Goal: Information Seeking & Learning: Learn about a topic

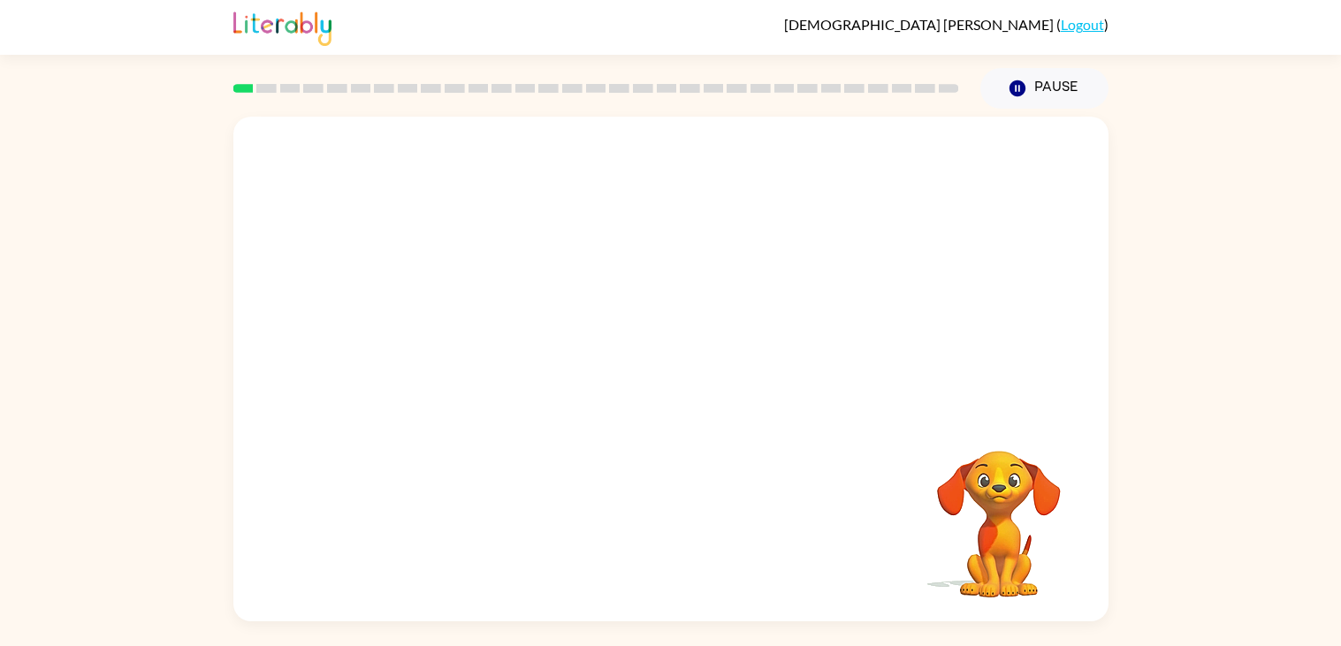
click at [984, 316] on div "Your browser must support playing .mp4 files to use Literably. Please try using…" at bounding box center [670, 369] width 875 height 505
click at [650, 274] on div "Your browser must support playing .mp4 files to use Literably. Please try using…" at bounding box center [670, 369] width 875 height 505
click at [936, 537] on video "Your browser must support playing .mp4 files to use Literably. Please try using…" at bounding box center [998, 511] width 177 height 177
click at [1037, 530] on video "Your browser must support playing .mp4 files to use Literably. Please try using…" at bounding box center [998, 511] width 177 height 177
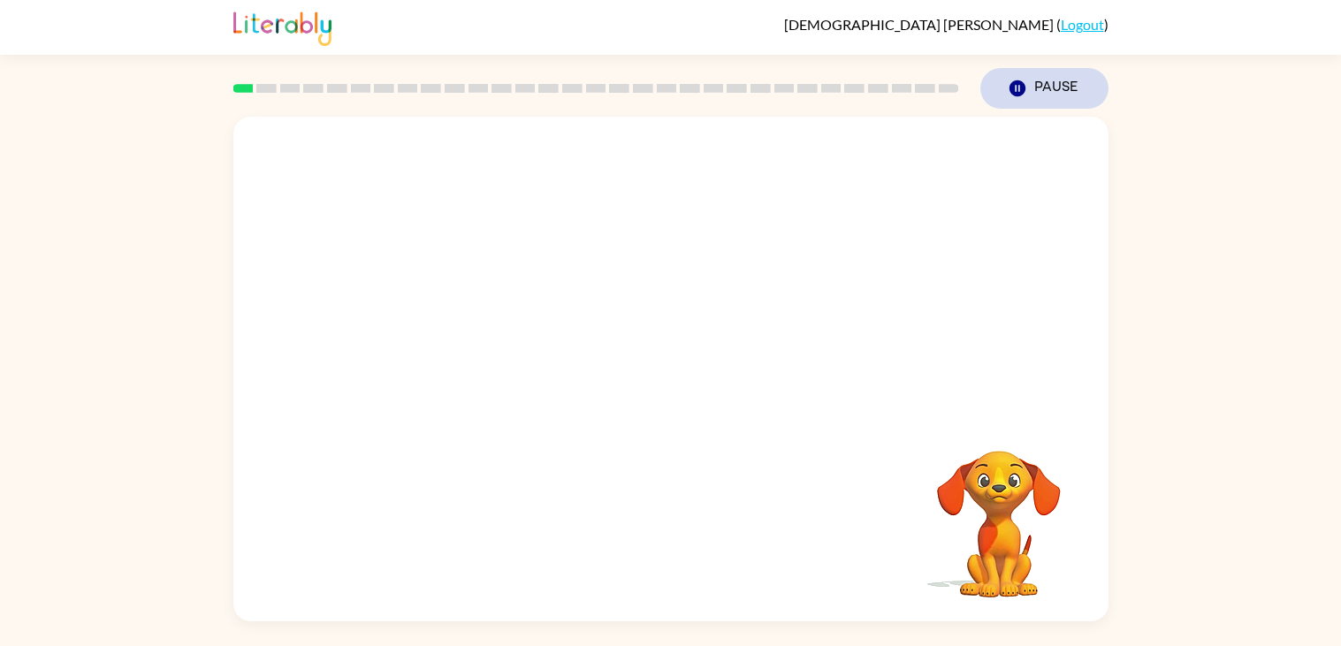
click at [1035, 79] on button "Pause Pause" at bounding box center [1044, 88] width 128 height 41
click at [910, 472] on video "Your browser must support playing .mp4 files to use Literably. Please try using…" at bounding box center [998, 511] width 177 height 177
click at [976, 542] on video "Your browser must support playing .mp4 files to use Literably. Please try using…" at bounding box center [998, 511] width 177 height 177
click at [979, 545] on video "Your browser must support playing .mp4 files to use Literably. Please try using…" at bounding box center [998, 511] width 177 height 177
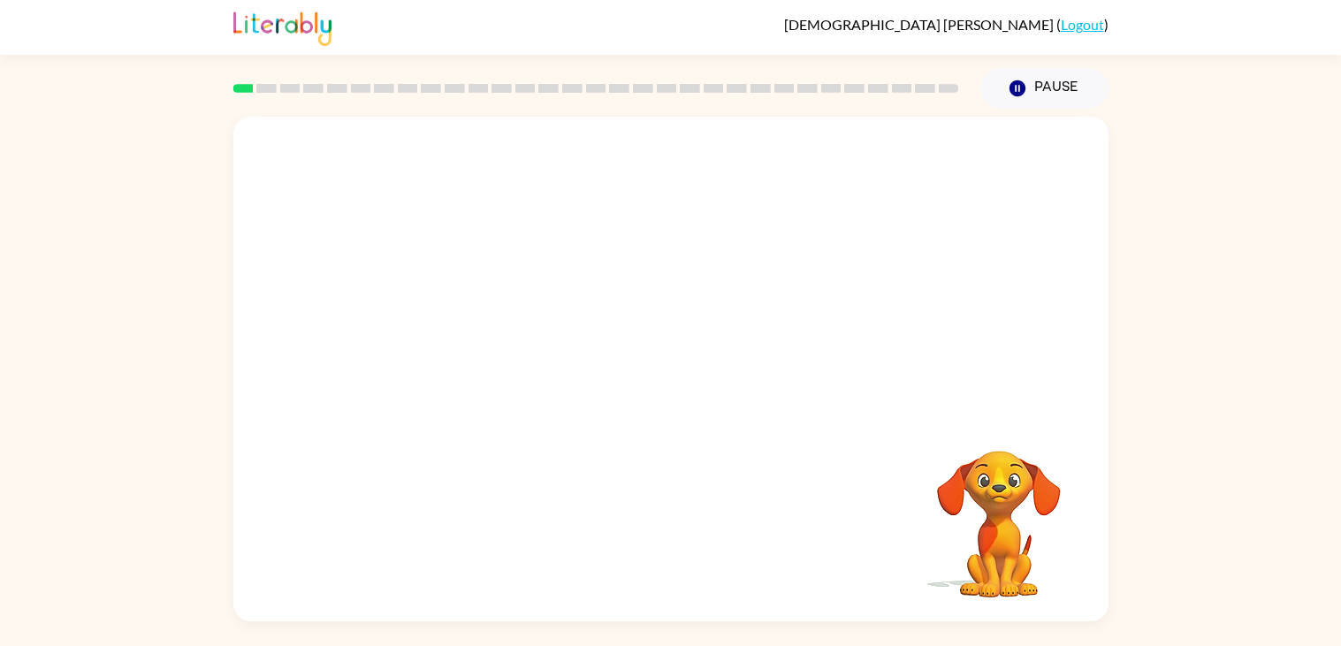
click at [979, 545] on video "Your browser must support playing .mp4 files to use Literably. Please try using…" at bounding box center [998, 511] width 177 height 177
click at [463, 330] on video "Your browser must support playing .mp4 files to use Literably. Please try using…" at bounding box center [670, 265] width 875 height 297
click at [510, 330] on video "Your browser must support playing .mp4 files to use Literably. Please try using…" at bounding box center [670, 265] width 875 height 297
click at [460, 347] on video "Your browser must support playing .mp4 files to use Literably. Please try using…" at bounding box center [670, 265] width 875 height 297
click at [642, 387] on button "button" at bounding box center [670, 378] width 113 height 65
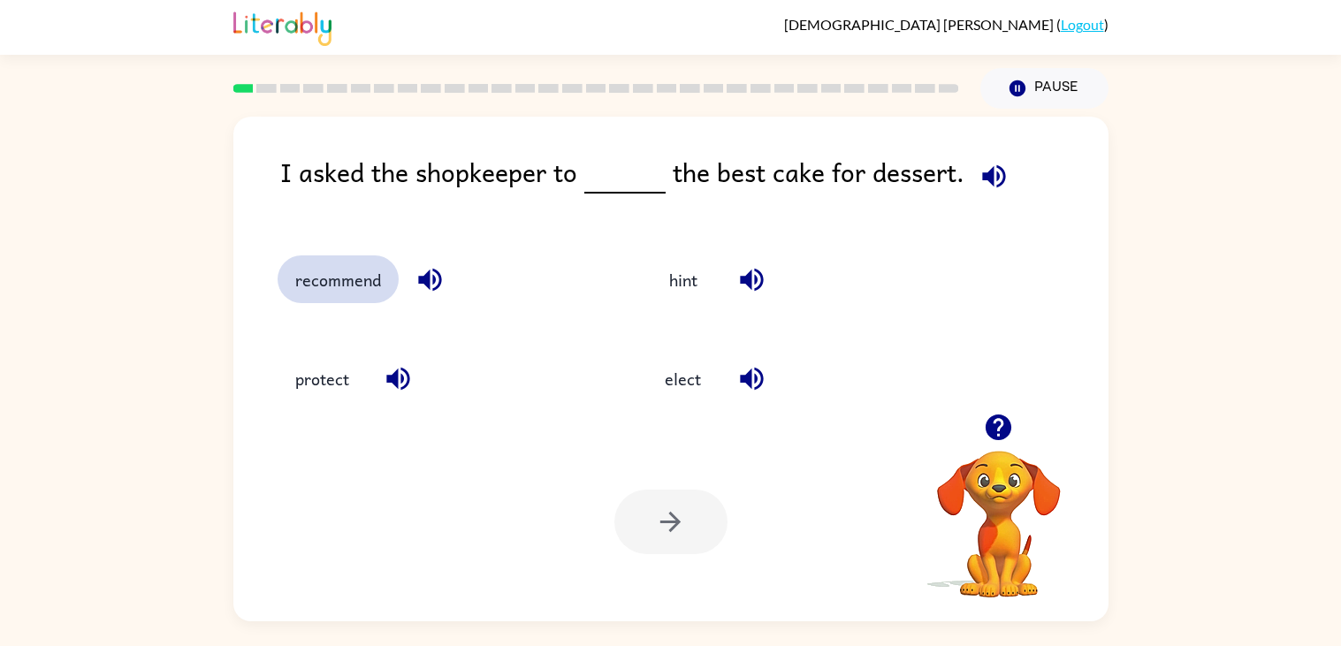
click at [376, 284] on button "recommend" at bounding box center [337, 279] width 121 height 48
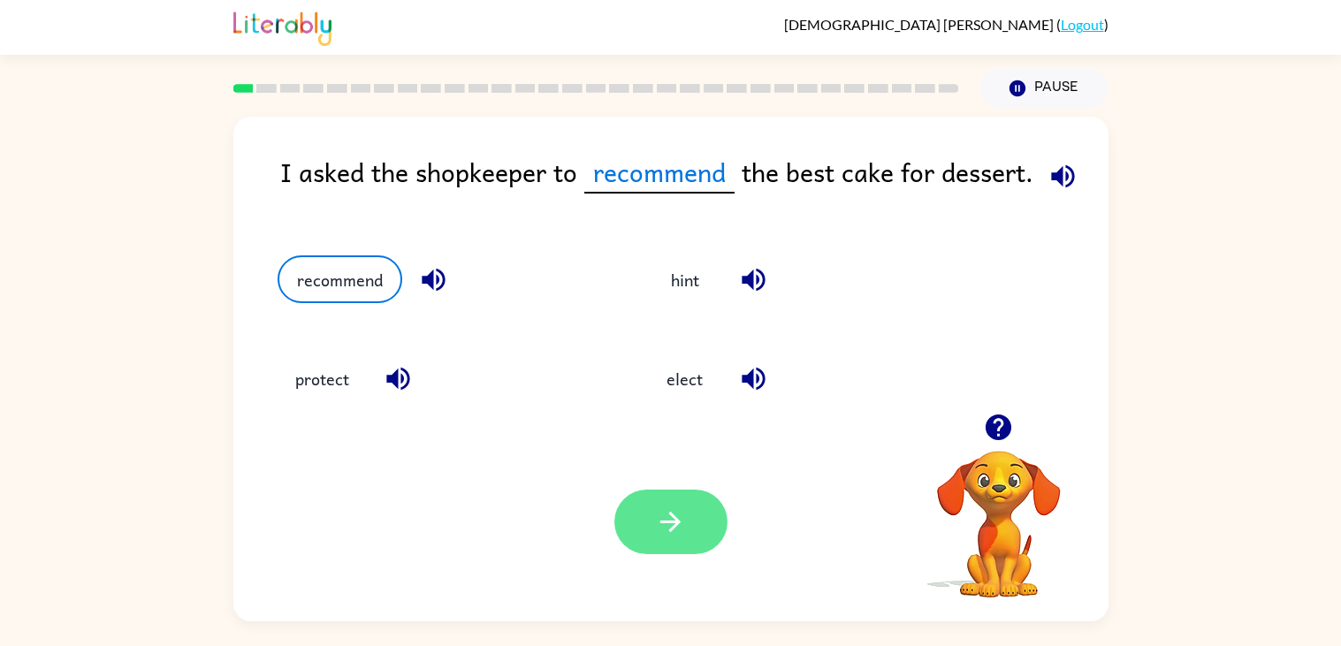
click at [676, 527] on icon "button" at bounding box center [670, 521] width 31 height 31
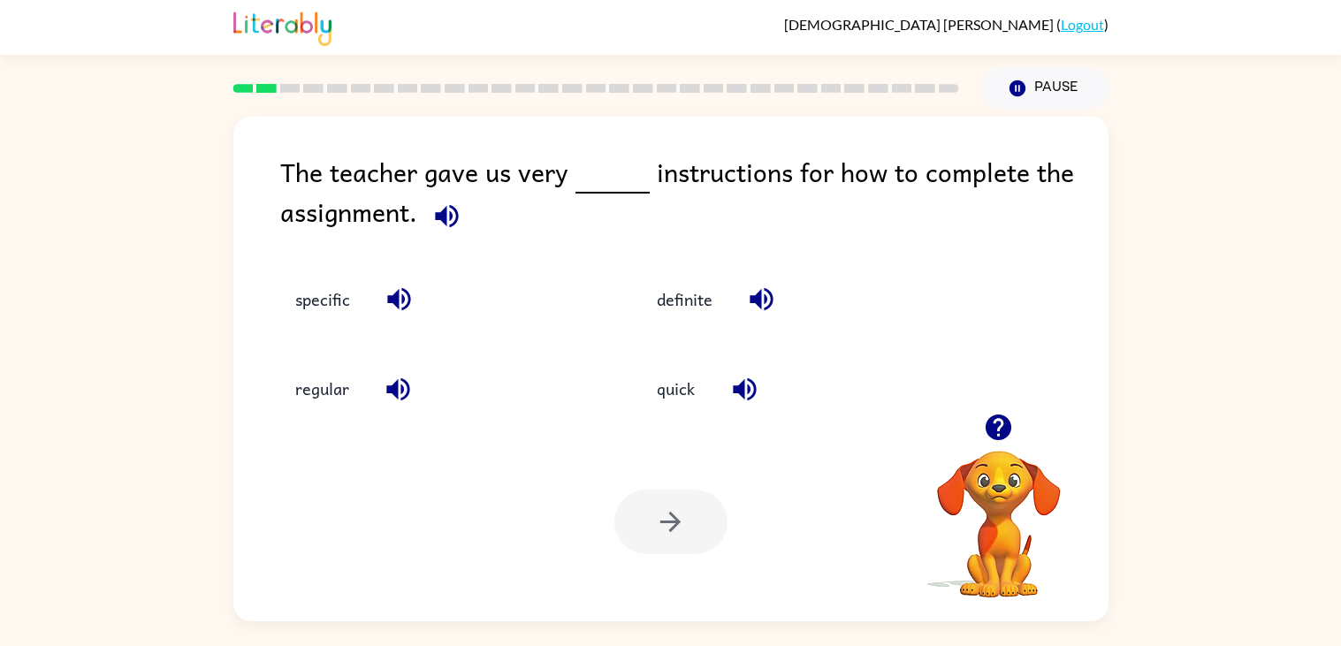
click at [711, 498] on div at bounding box center [670, 522] width 113 height 65
click at [351, 292] on button "specific" at bounding box center [322, 300] width 90 height 48
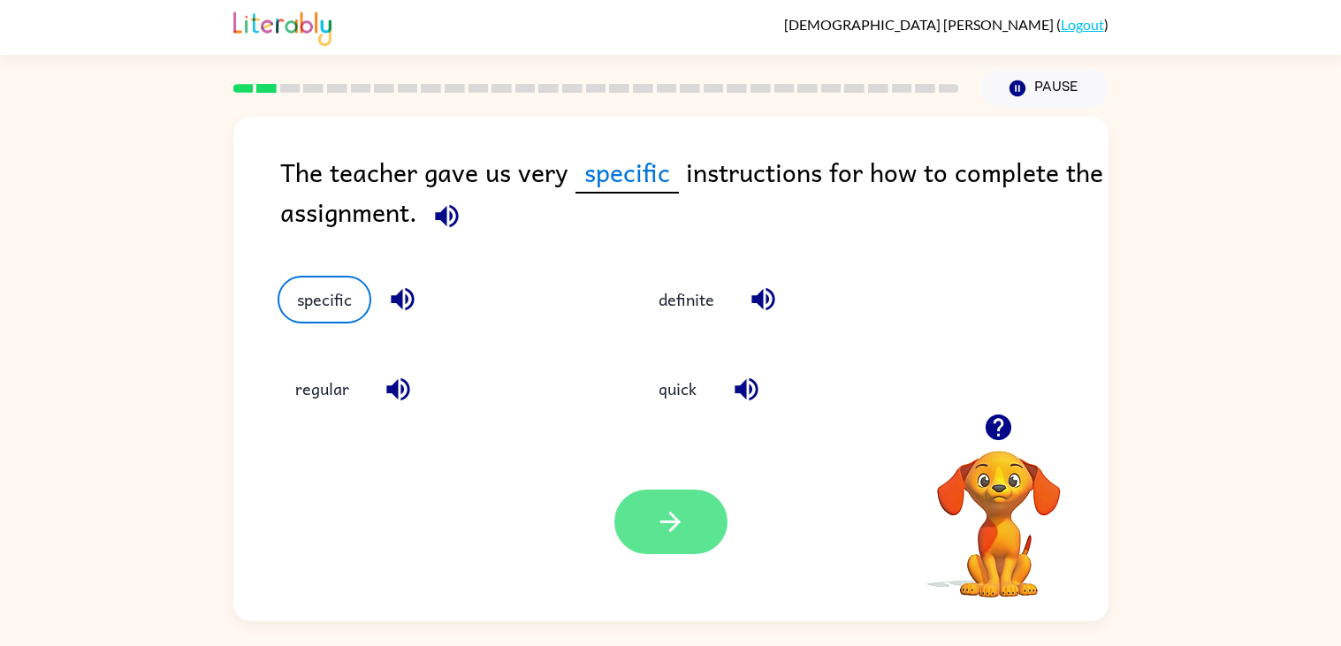
click at [692, 528] on button "button" at bounding box center [670, 522] width 113 height 65
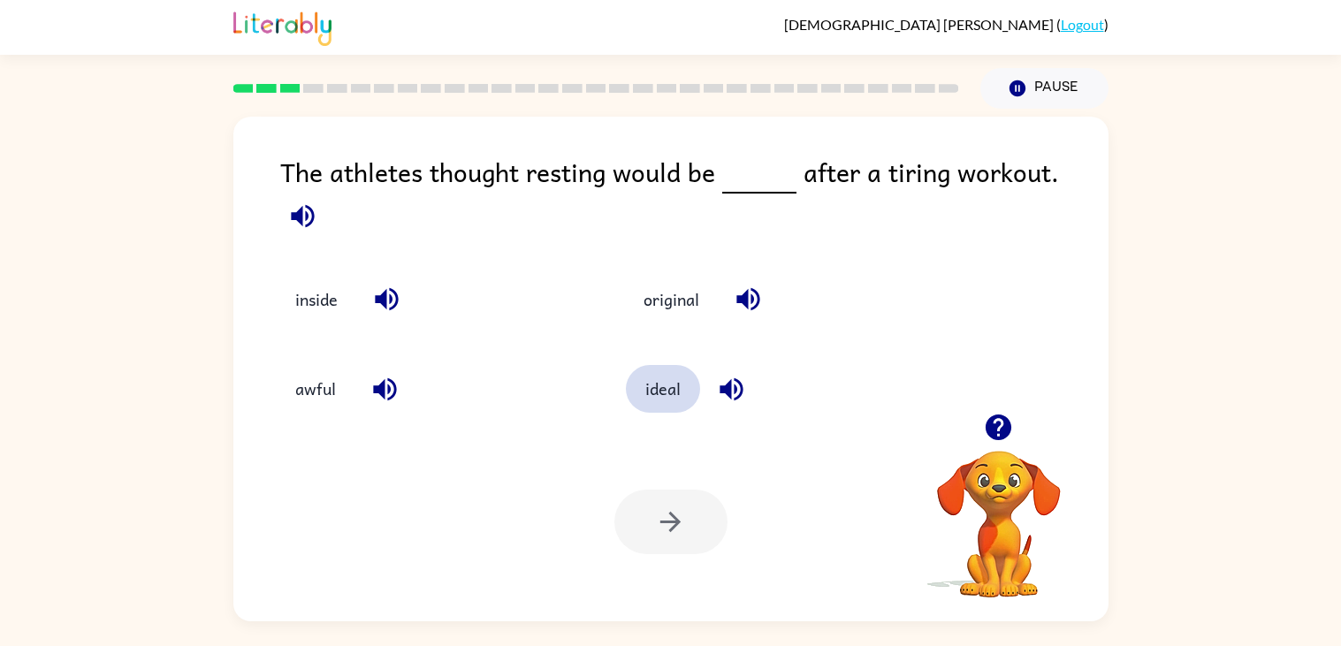
click at [662, 382] on button "ideal" at bounding box center [663, 389] width 74 height 48
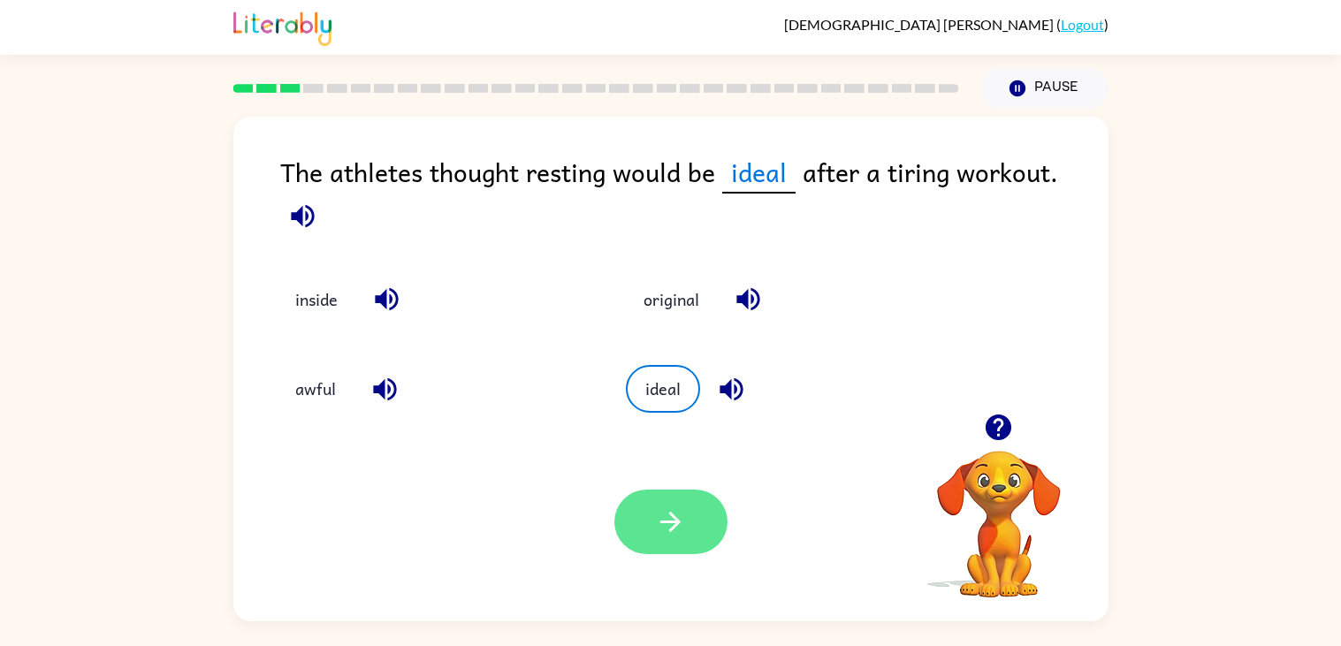
click at [659, 533] on icon "button" at bounding box center [670, 521] width 31 height 31
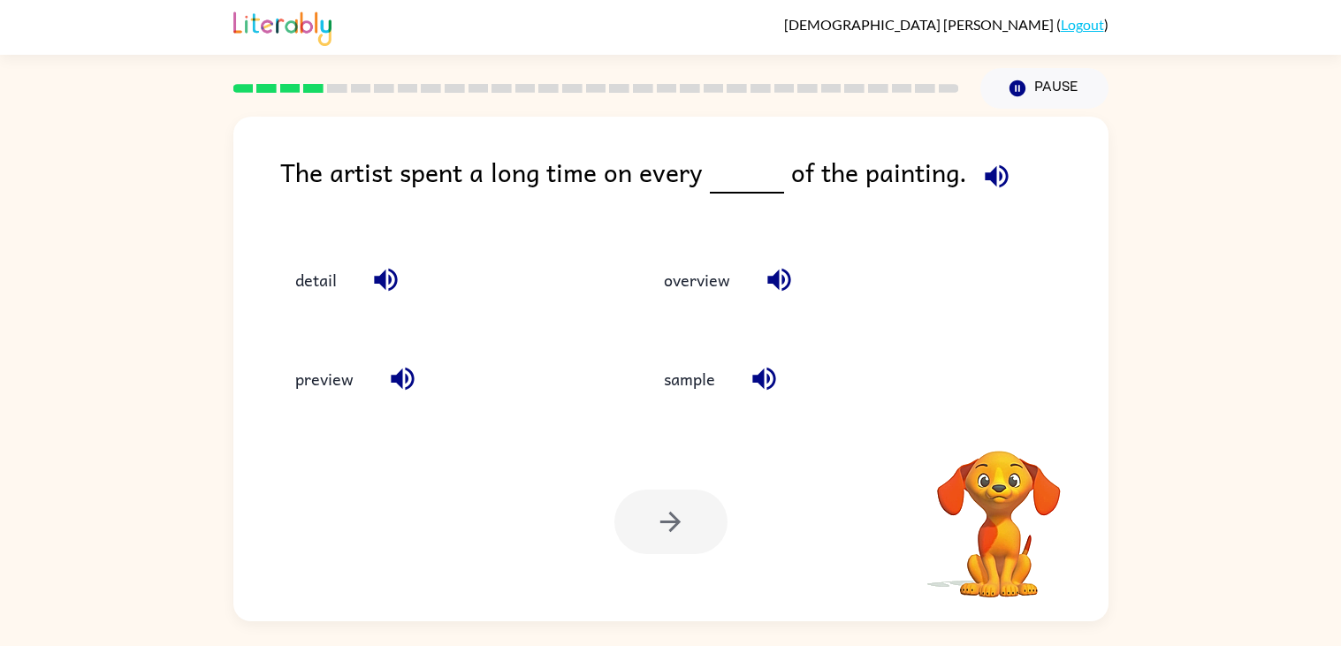
click at [659, 533] on div at bounding box center [670, 522] width 113 height 65
click at [330, 268] on button "detail" at bounding box center [315, 279] width 77 height 48
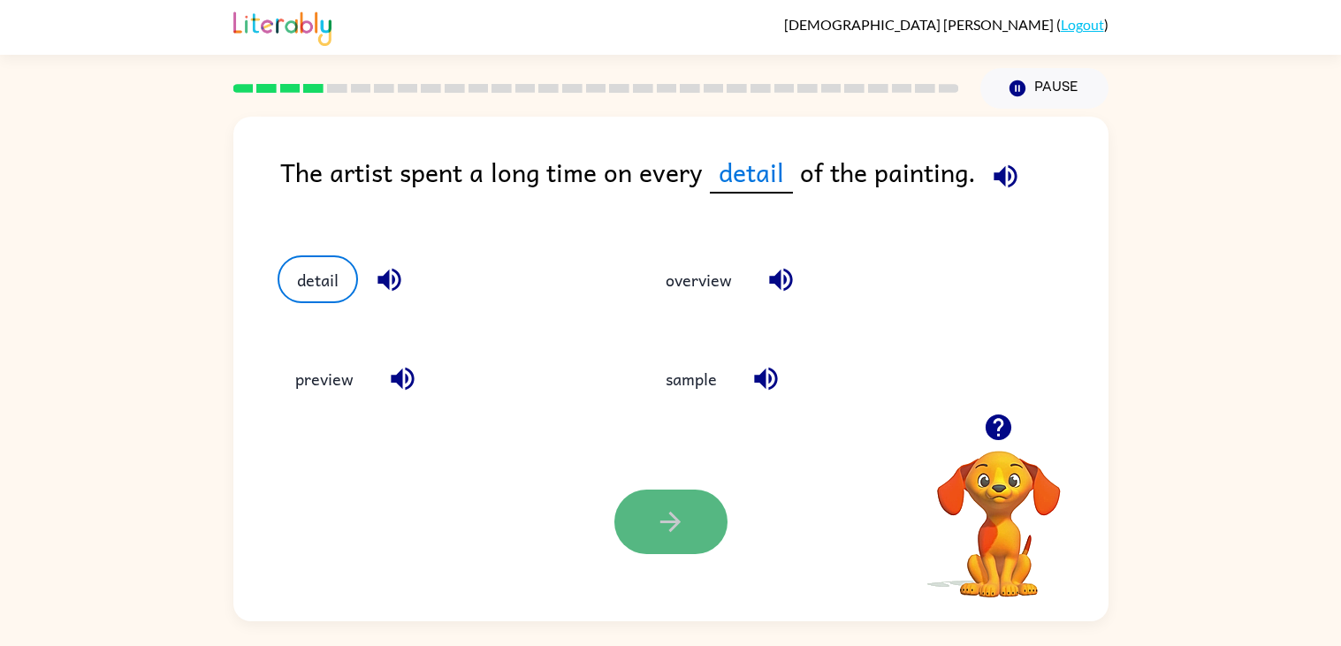
click at [649, 512] on button "button" at bounding box center [670, 522] width 113 height 65
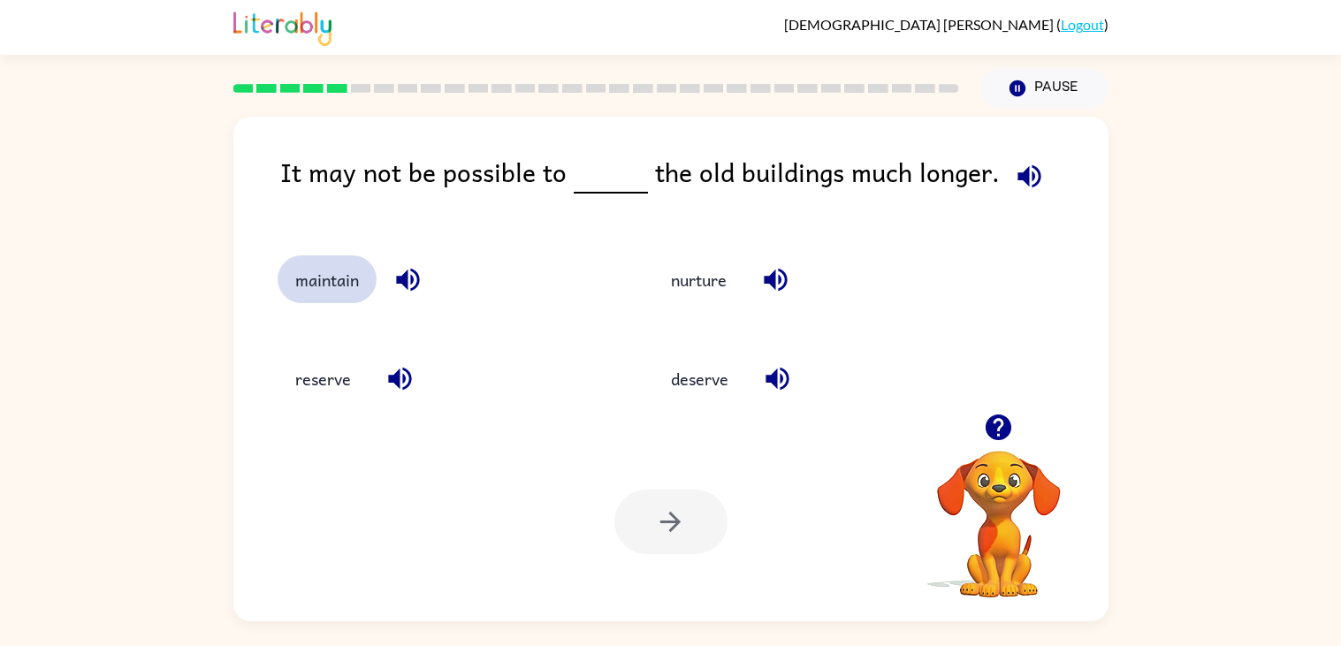
click at [335, 285] on button "maintain" at bounding box center [326, 279] width 99 height 48
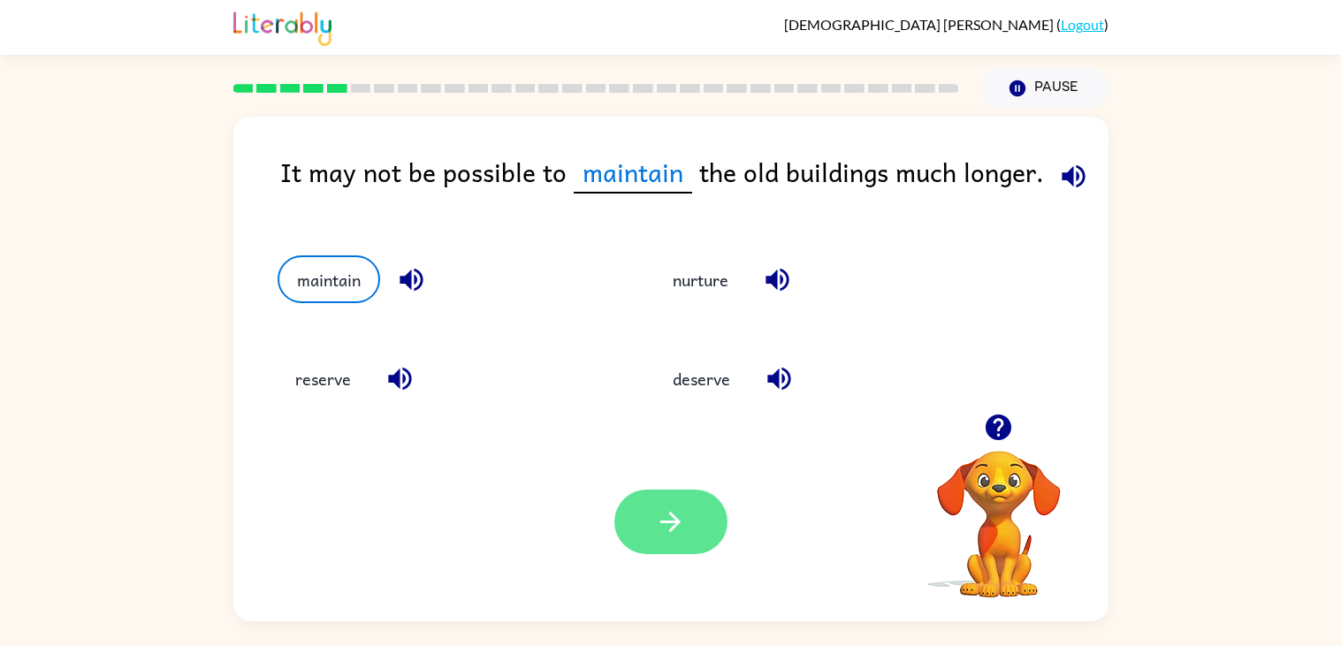
click at [644, 540] on button "button" at bounding box center [670, 522] width 113 height 65
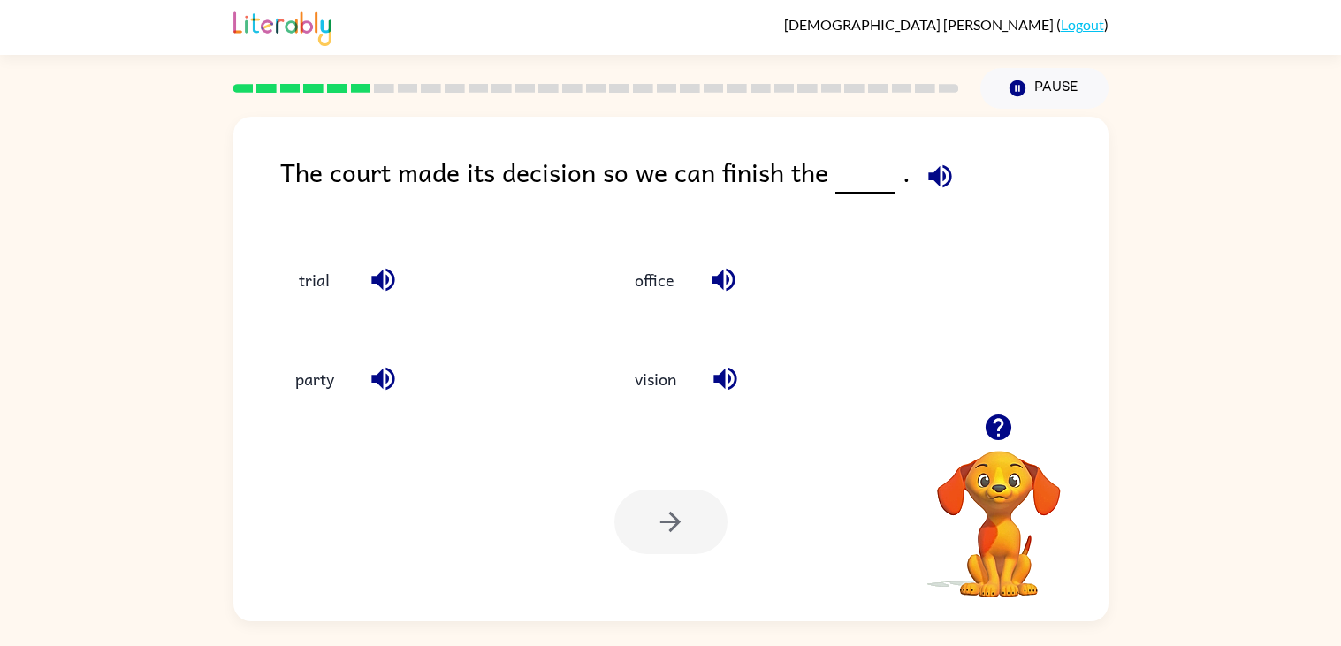
click at [984, 432] on icon "button" at bounding box center [998, 427] width 31 height 31
click at [985, 438] on icon "button" at bounding box center [998, 427] width 31 height 31
click at [624, 437] on div "Your browser must support playing .mp4 files to use Literably. Please try using…" at bounding box center [670, 521] width 875 height 199
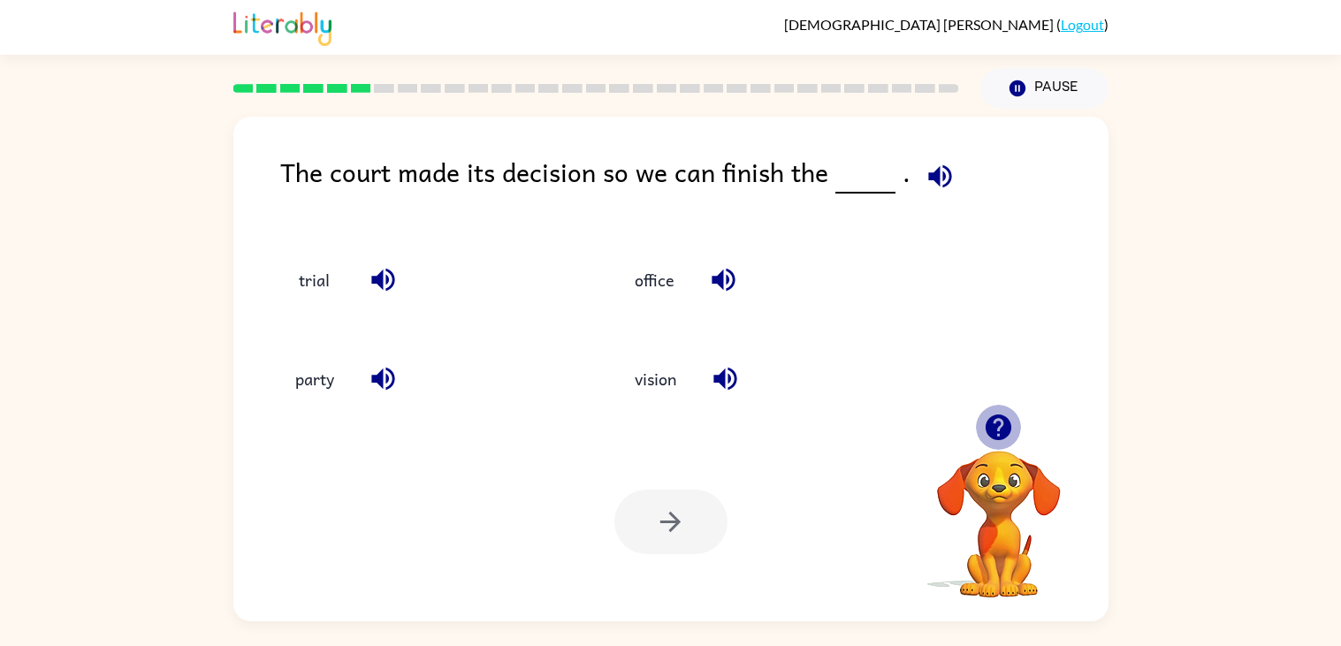
click at [981, 415] on button "button" at bounding box center [998, 427] width 45 height 45
click at [1035, 452] on video "Your browser must support playing .mp4 files to use Literably. Please try using…" at bounding box center [998, 511] width 177 height 177
click at [651, 280] on button "office" at bounding box center [654, 279] width 75 height 48
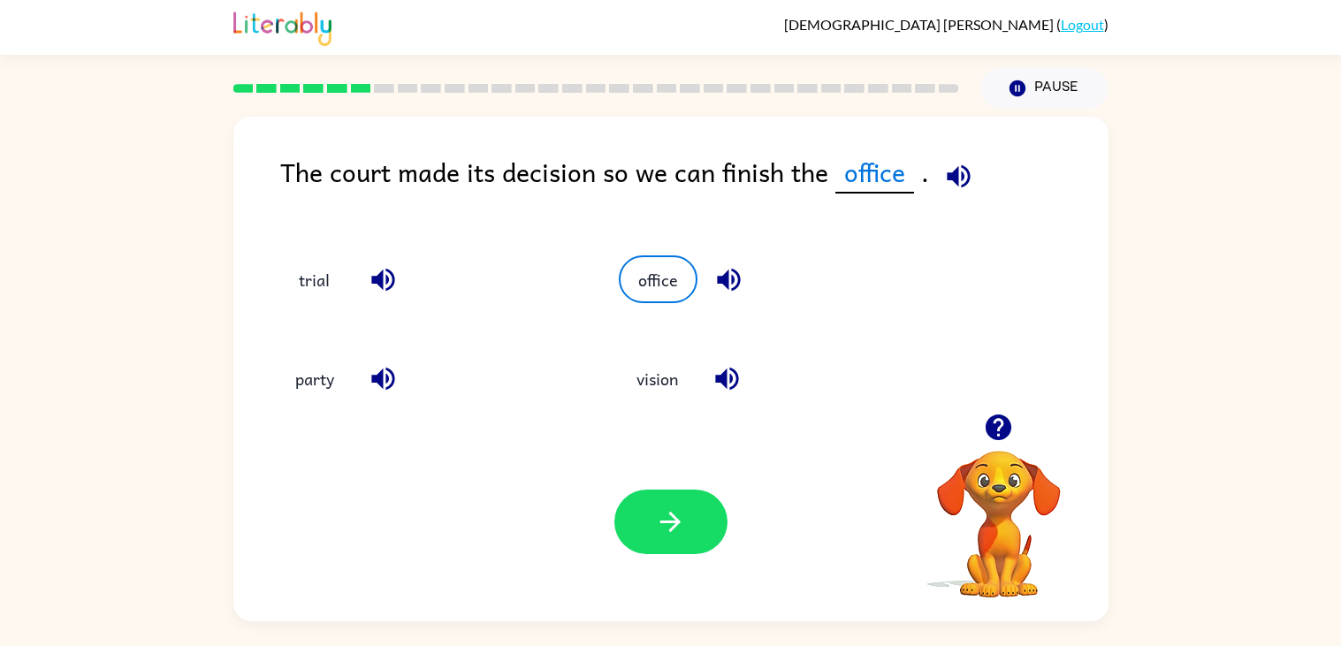
click at [958, 174] on icon "button" at bounding box center [957, 175] width 23 height 23
click at [321, 383] on button "party" at bounding box center [314, 379] width 74 height 48
click at [951, 179] on icon "button" at bounding box center [958, 175] width 23 height 23
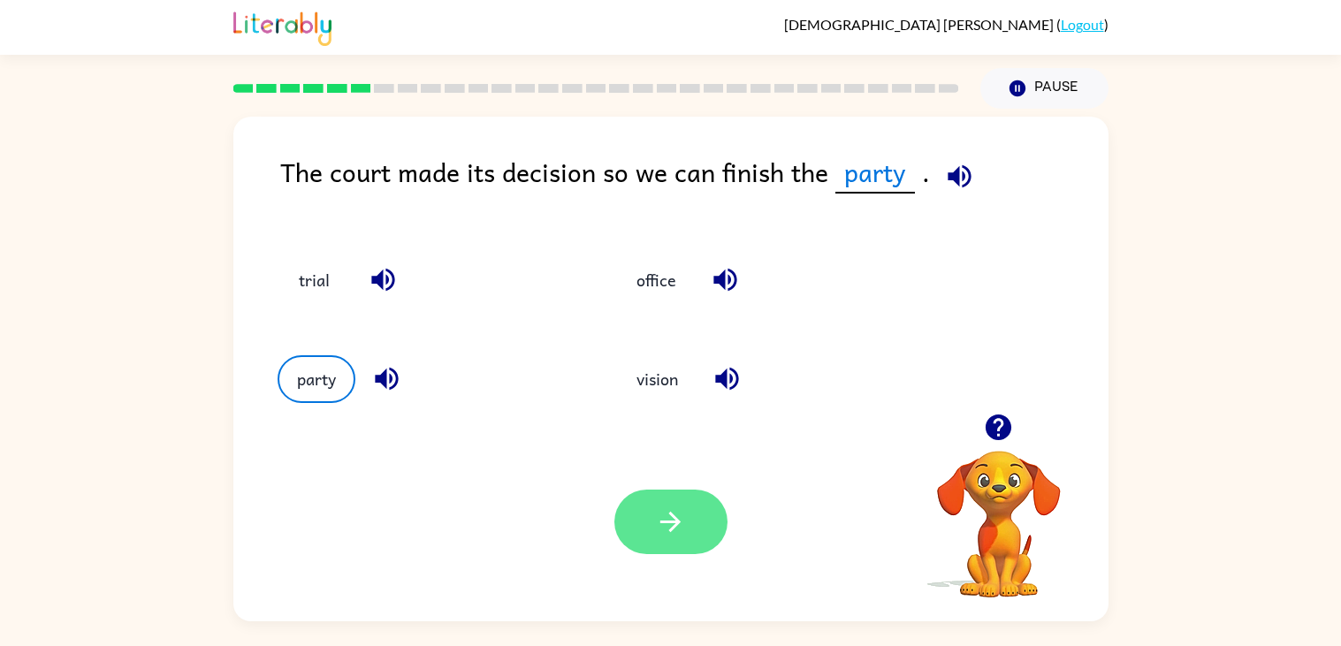
click at [700, 518] on button "button" at bounding box center [670, 522] width 113 height 65
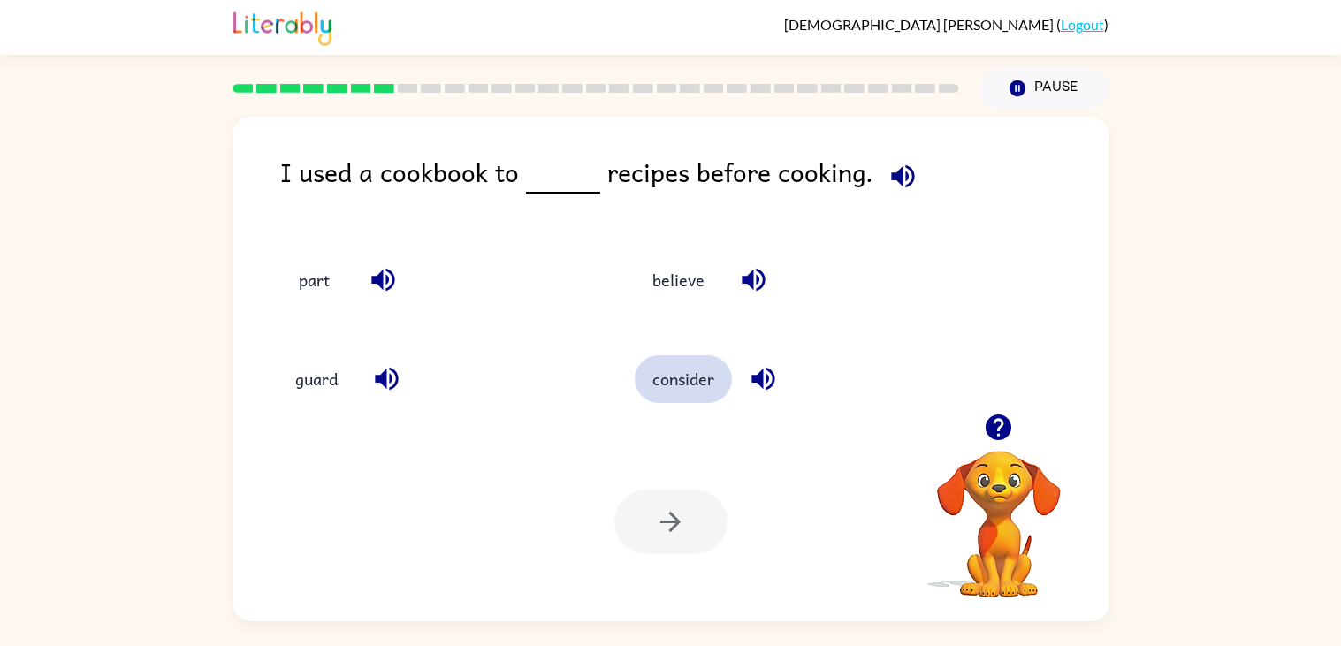
click at [669, 380] on button "consider" at bounding box center [682, 379] width 97 height 48
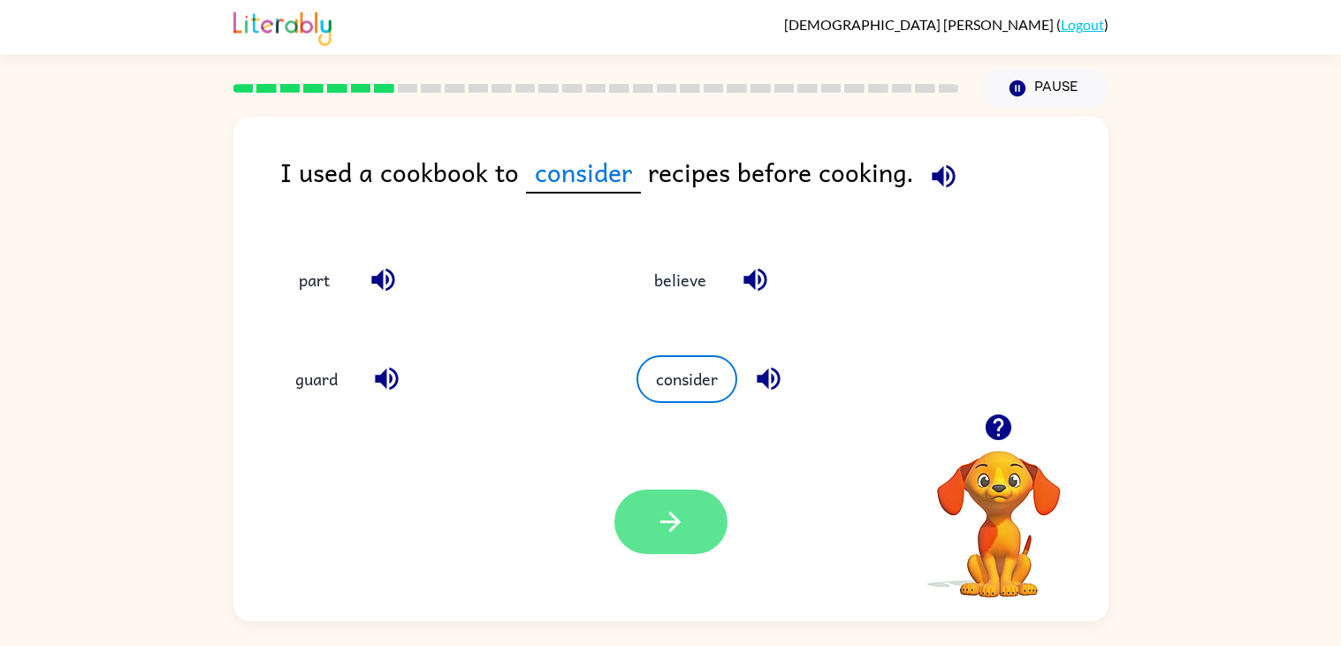
click at [694, 551] on button "button" at bounding box center [670, 522] width 113 height 65
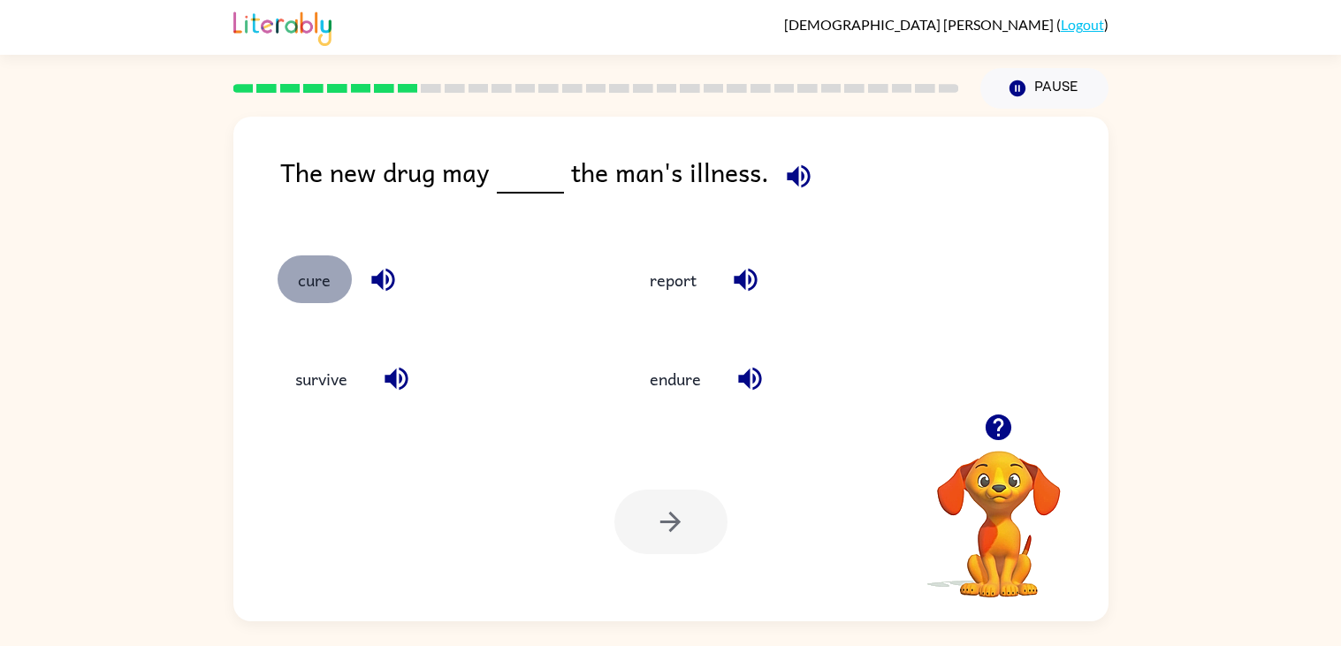
click at [311, 283] on button "cure" at bounding box center [314, 279] width 74 height 48
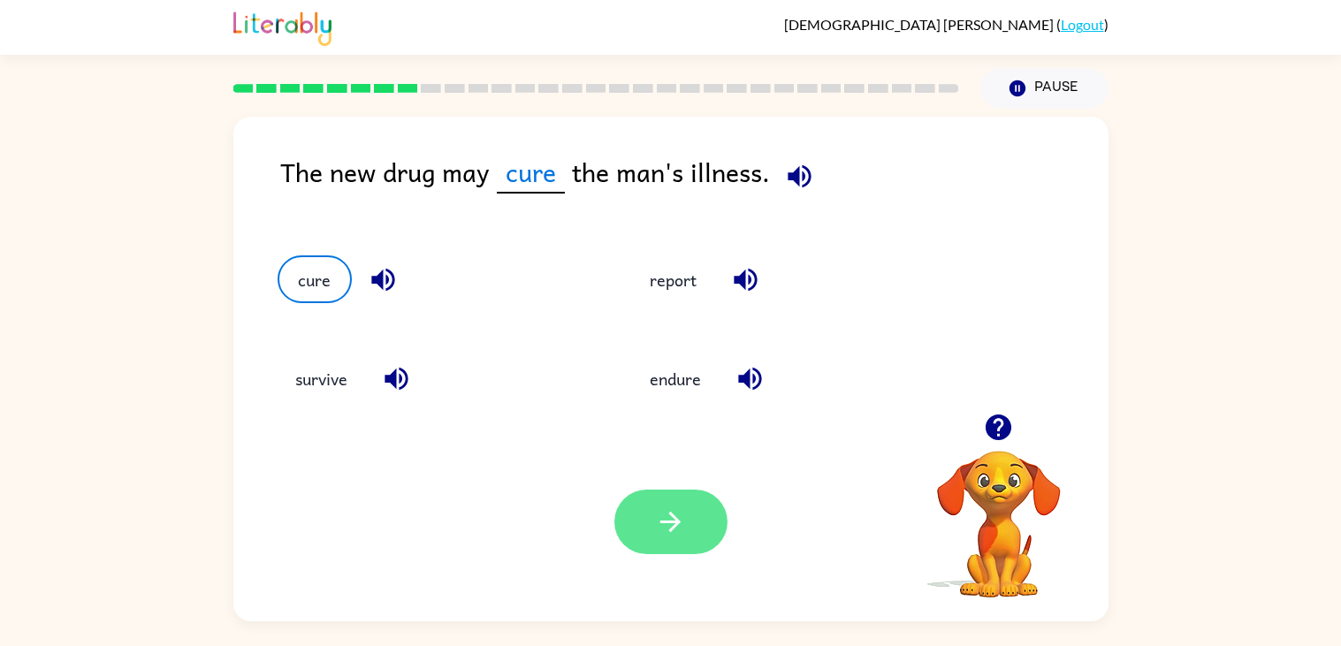
click at [646, 507] on button "button" at bounding box center [670, 522] width 113 height 65
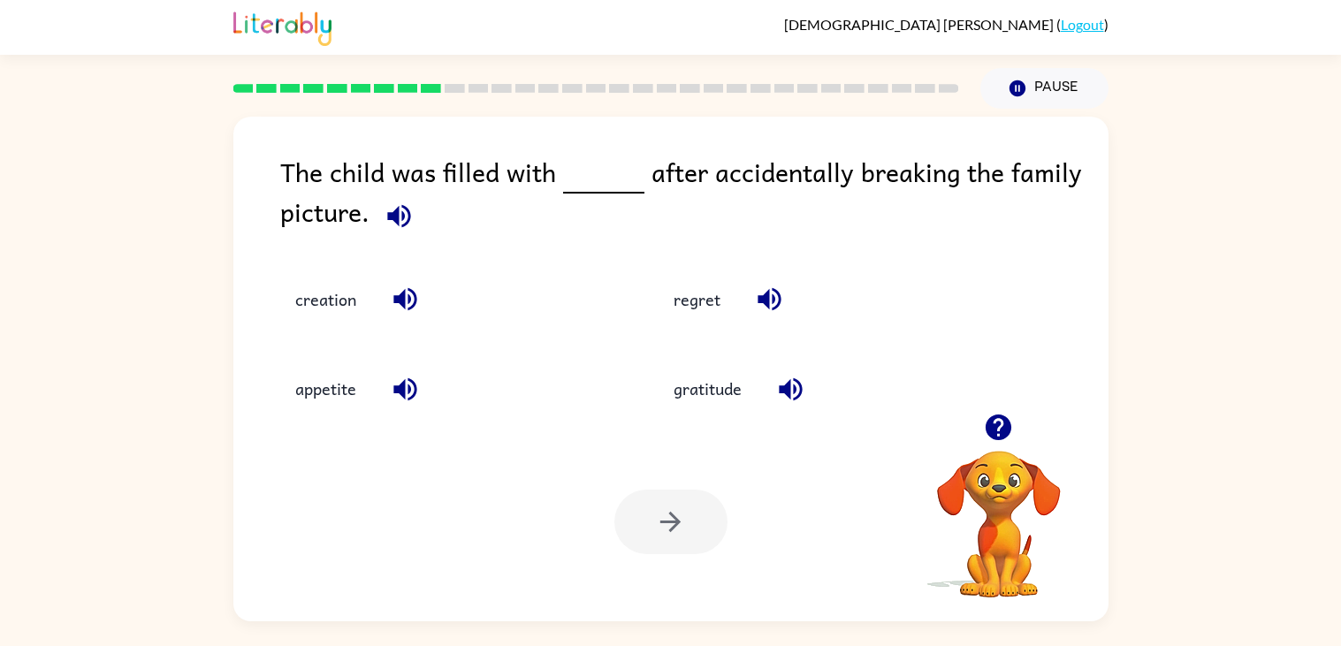
click at [646, 509] on div at bounding box center [670, 522] width 113 height 65
click at [691, 289] on button "regret" at bounding box center [697, 300] width 82 height 48
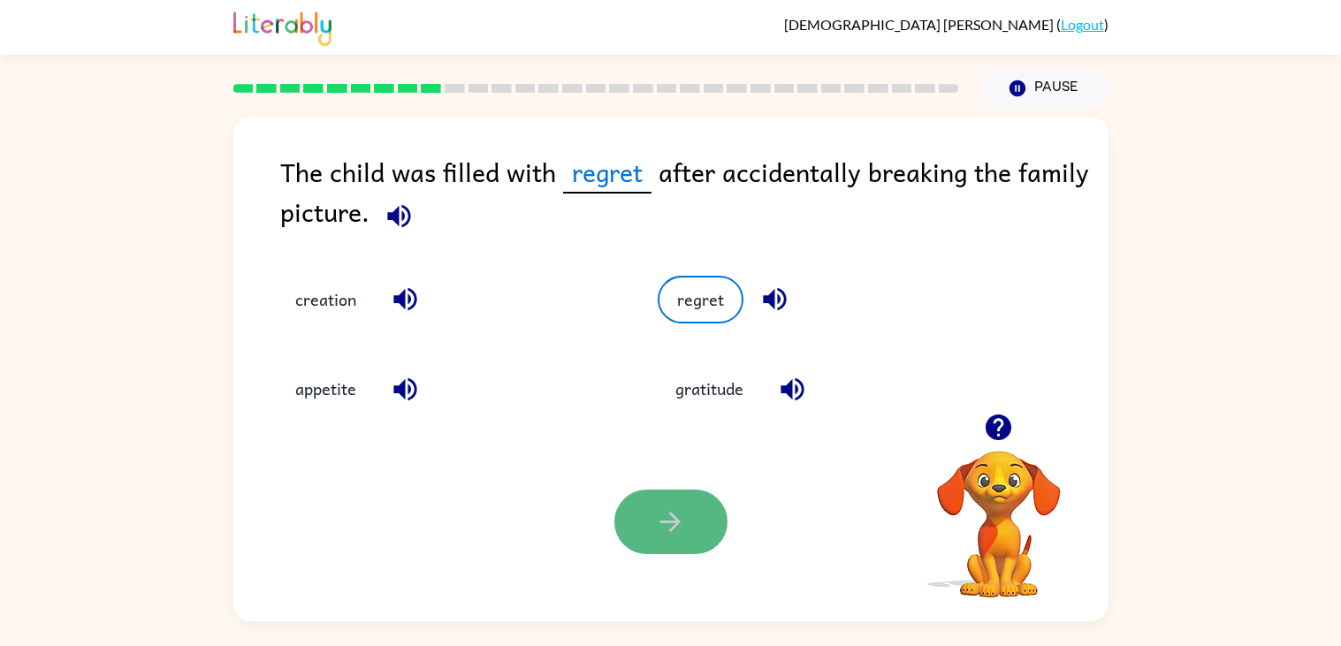
click at [658, 533] on icon "button" at bounding box center [670, 521] width 31 height 31
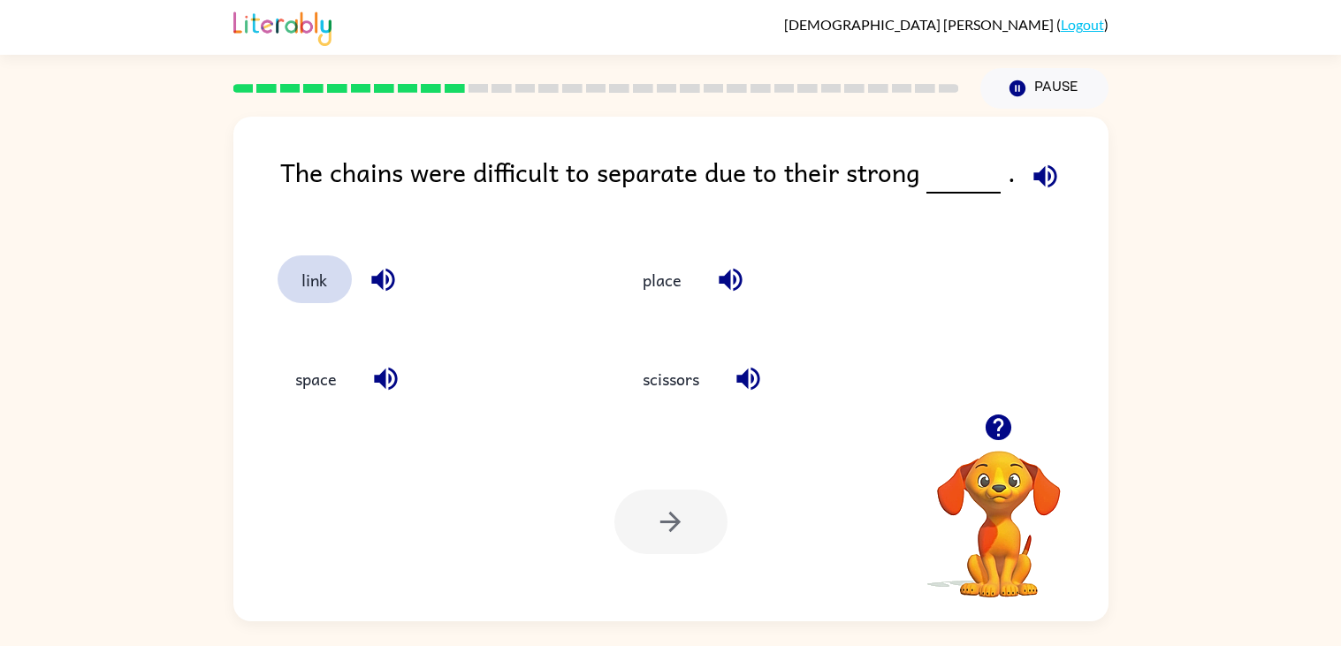
click at [291, 278] on button "link" at bounding box center [314, 279] width 74 height 48
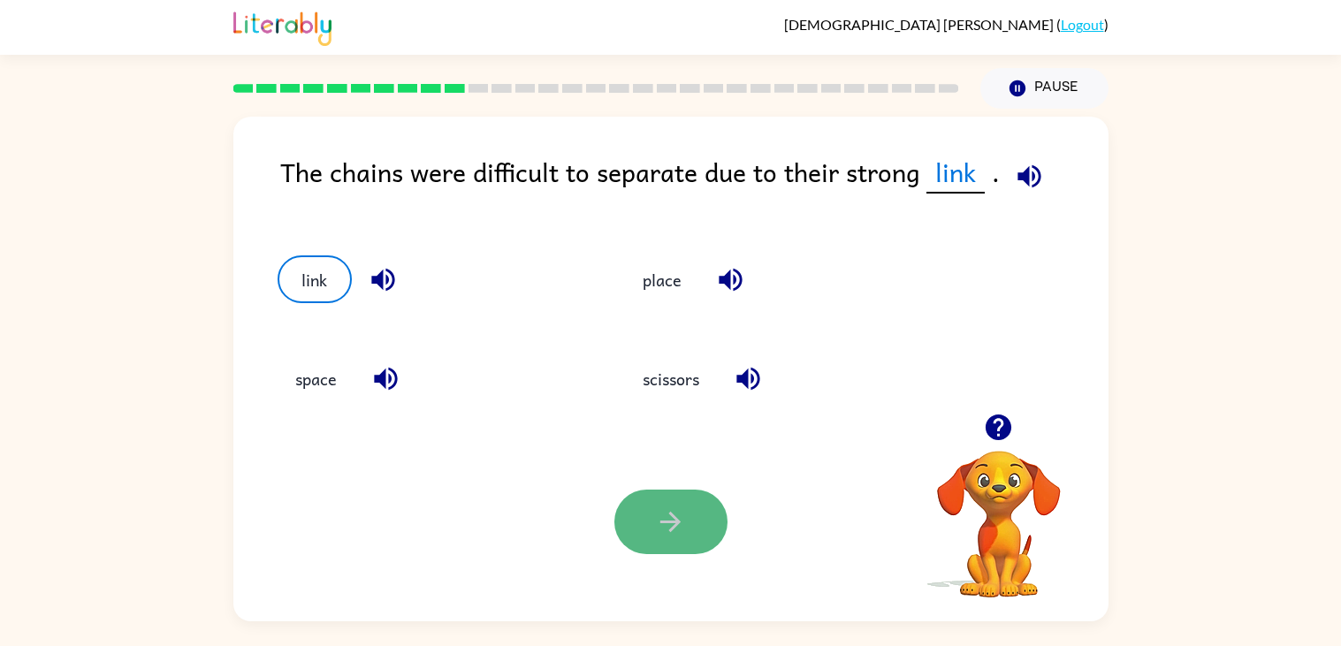
click at [684, 506] on icon "button" at bounding box center [670, 521] width 31 height 31
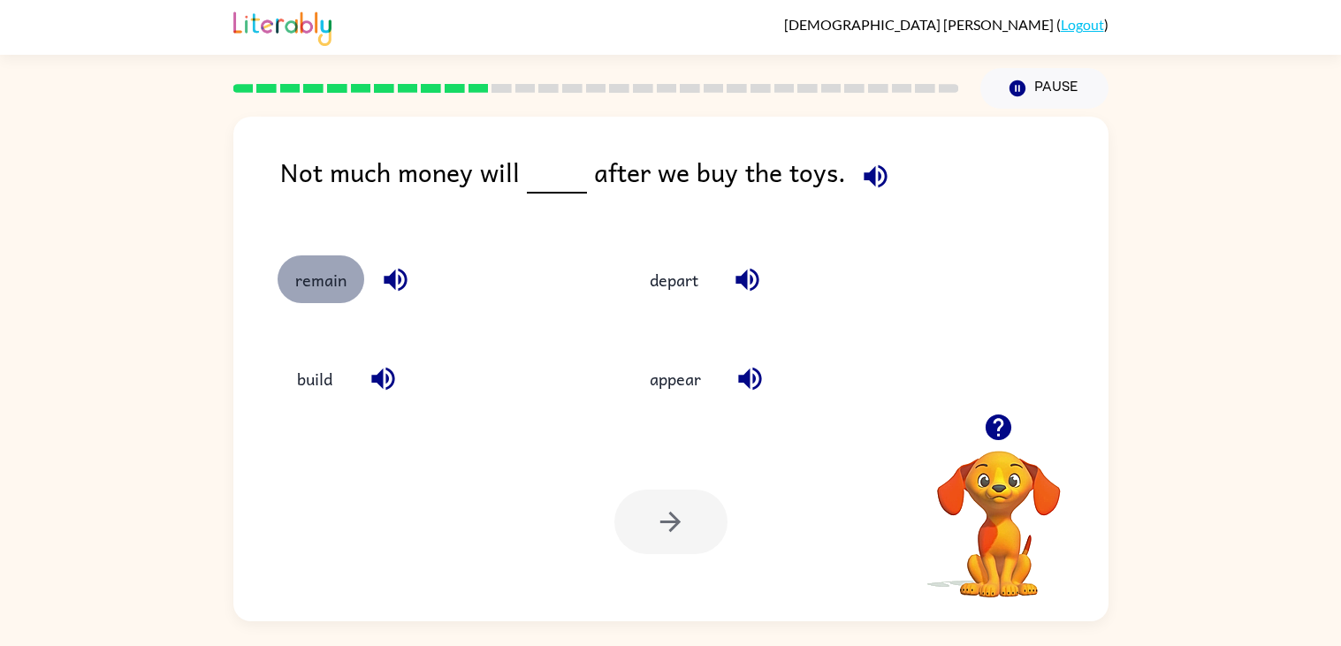
click at [293, 272] on button "remain" at bounding box center [320, 279] width 87 height 48
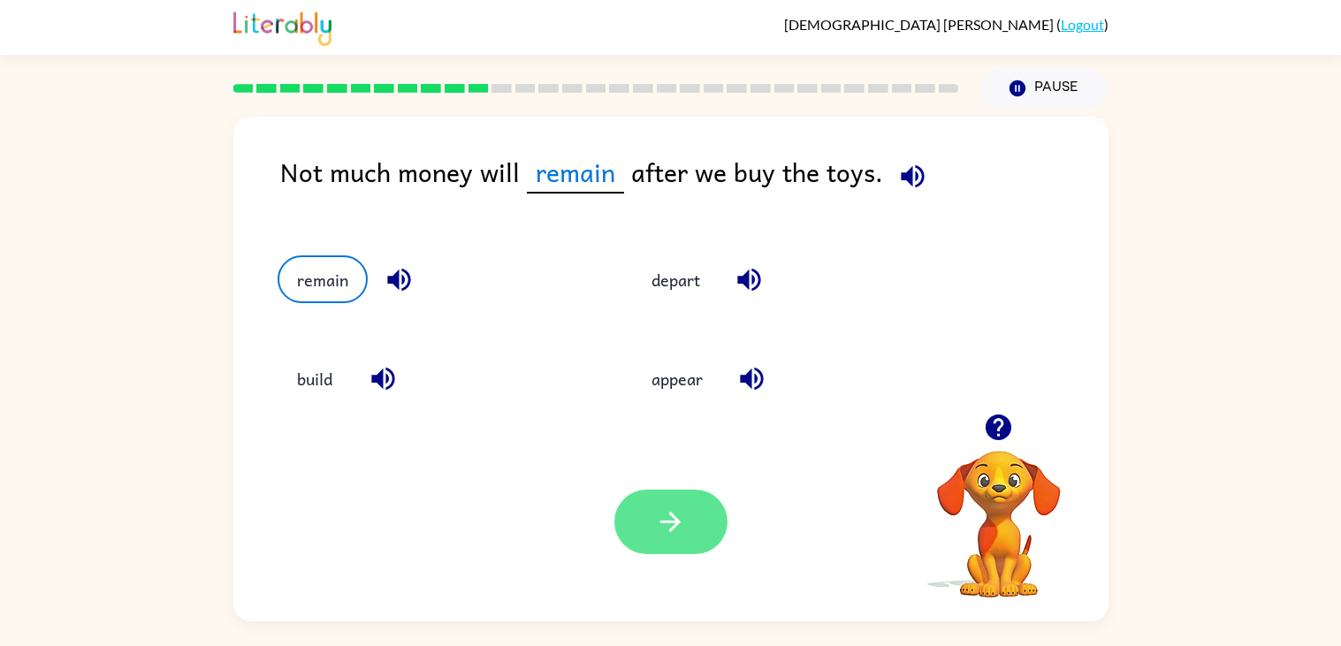
click at [631, 506] on button "button" at bounding box center [670, 522] width 113 height 65
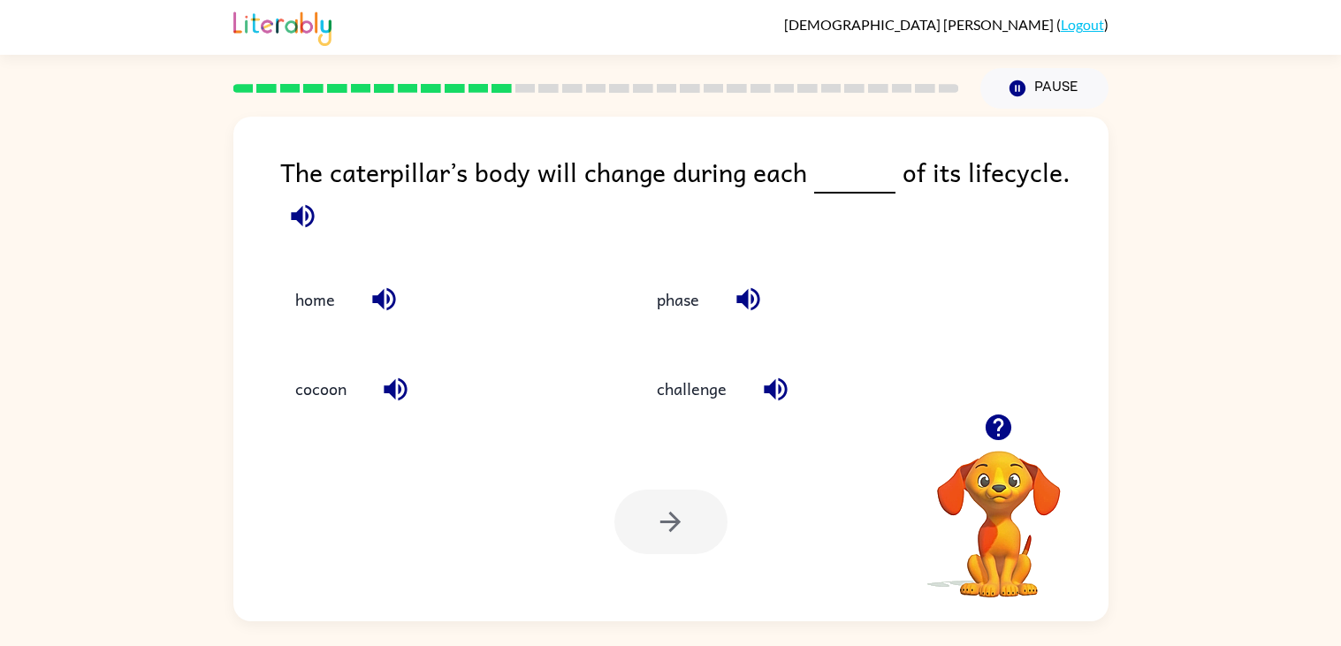
click at [591, 427] on div "Your browser must support playing .mp4 files to use Literably. Please try using…" at bounding box center [670, 521] width 875 height 199
click at [676, 321] on button "phase" at bounding box center [678, 300] width 78 height 48
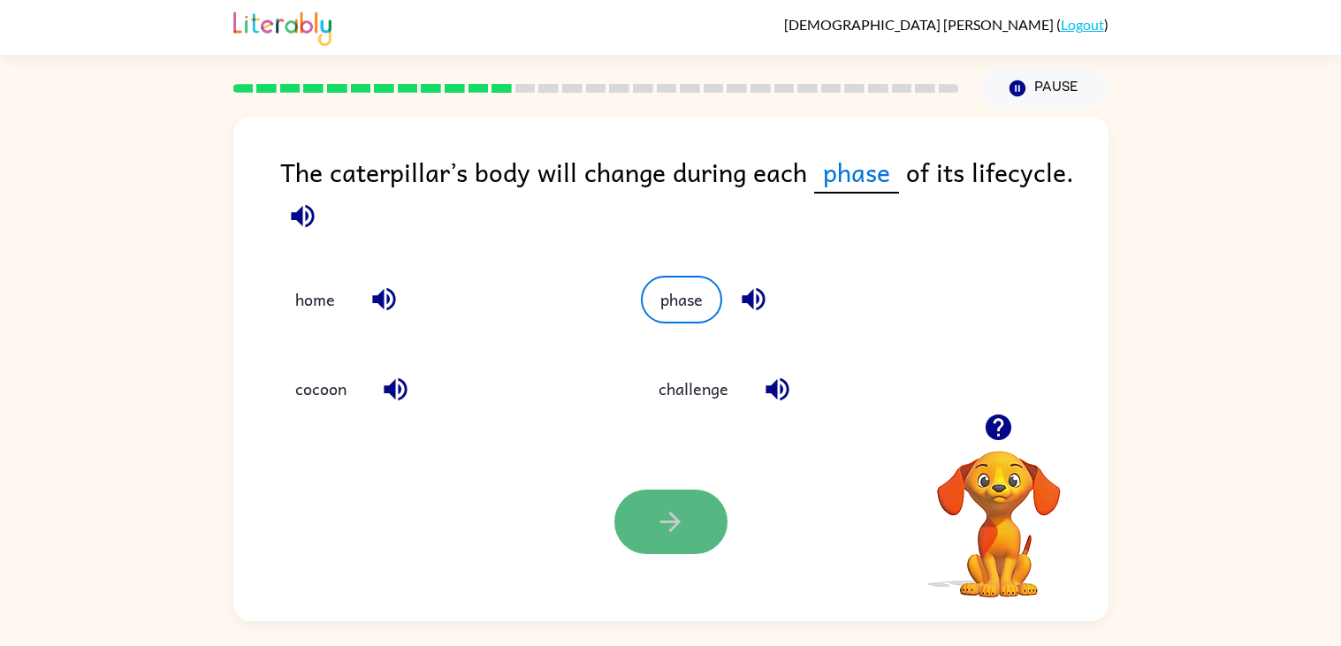
click at [634, 548] on button "button" at bounding box center [670, 522] width 113 height 65
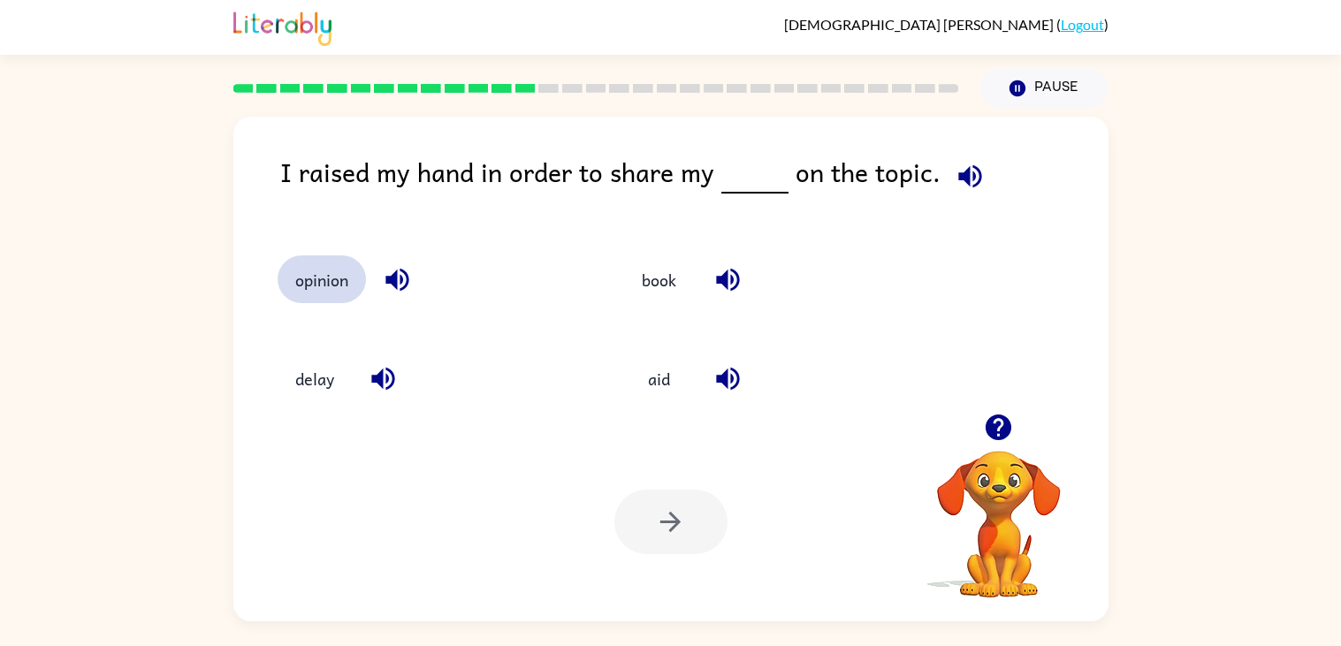
click at [310, 277] on button "opinion" at bounding box center [321, 279] width 88 height 48
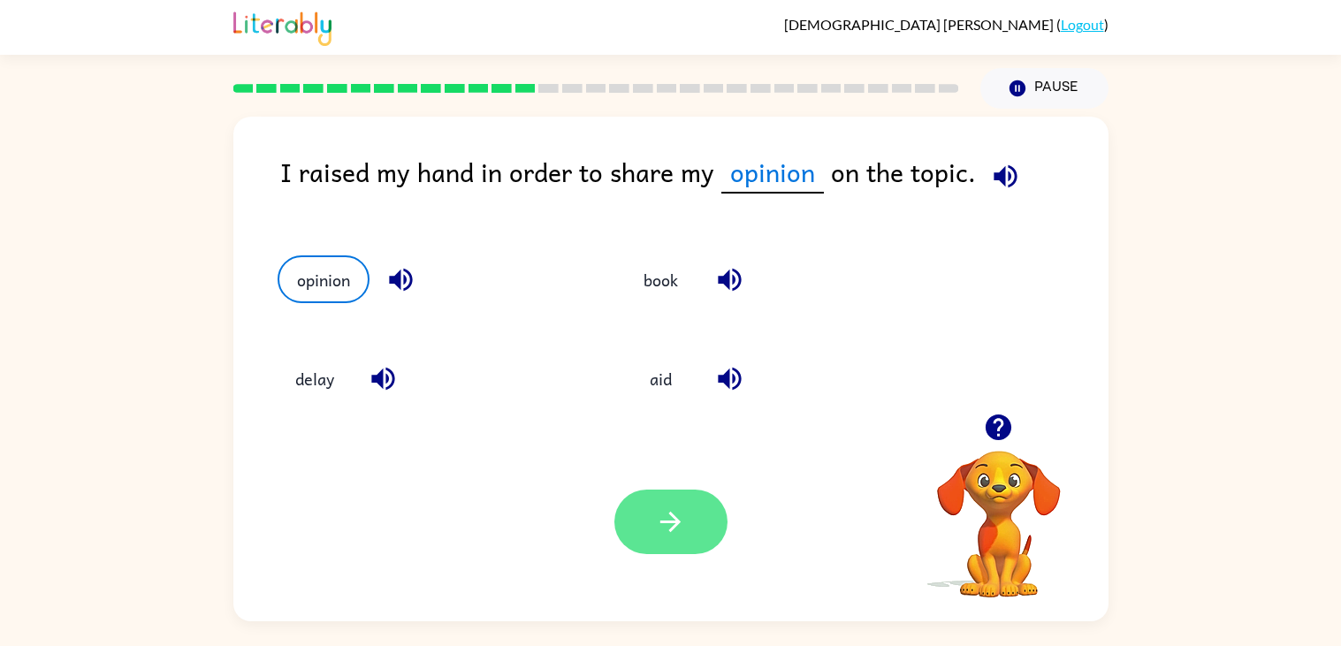
click at [710, 505] on button "button" at bounding box center [670, 522] width 113 height 65
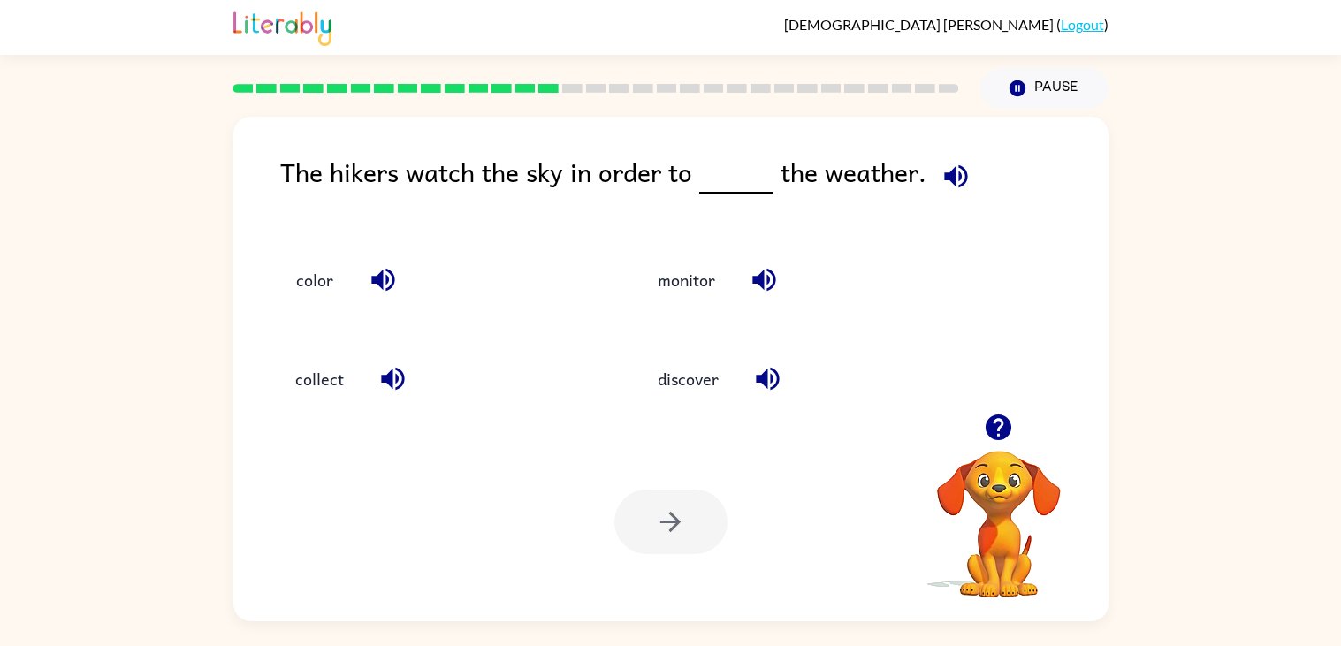
click at [710, 505] on div at bounding box center [670, 522] width 113 height 65
click at [725, 281] on button "monitor" at bounding box center [686, 279] width 93 height 48
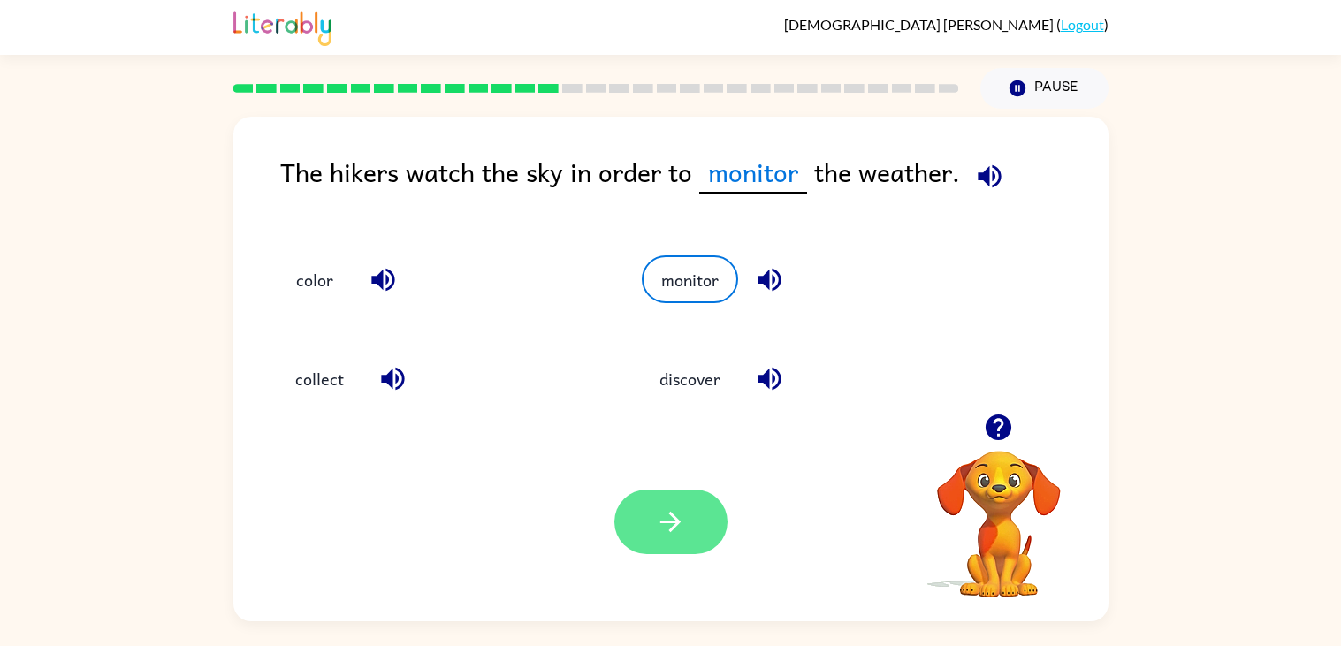
click at [669, 521] on icon "button" at bounding box center [670, 522] width 20 height 20
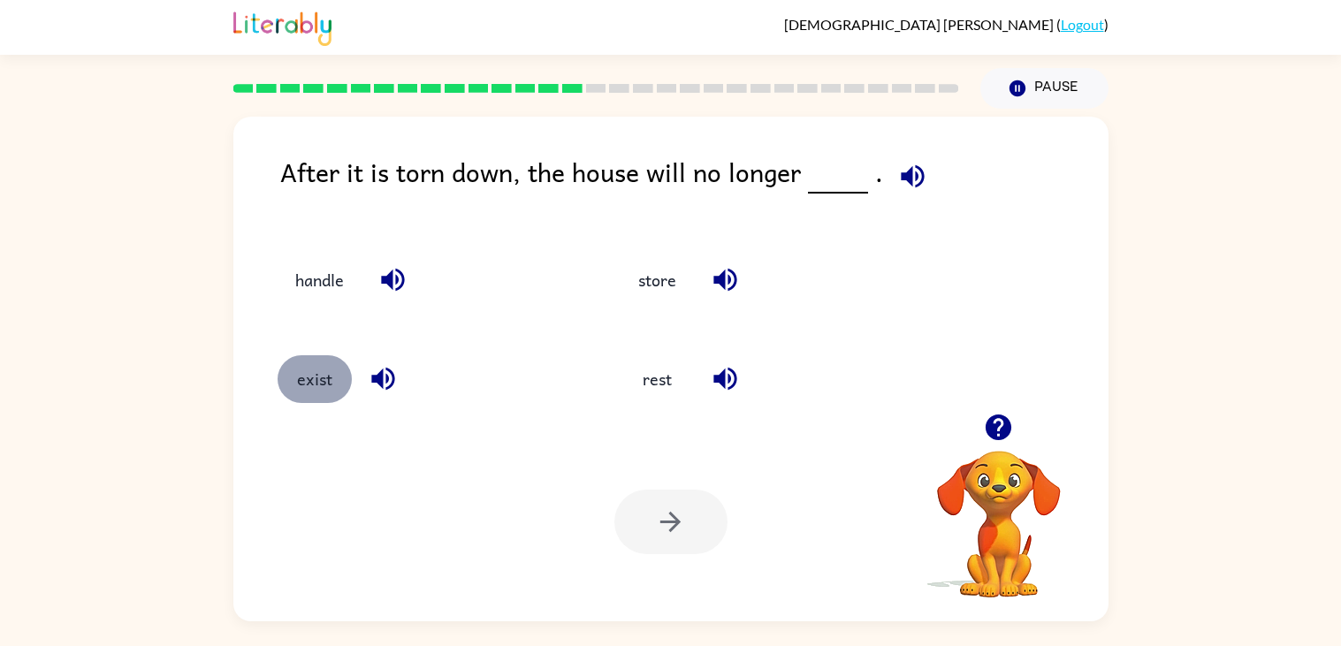
click at [294, 387] on button "exist" at bounding box center [314, 379] width 74 height 48
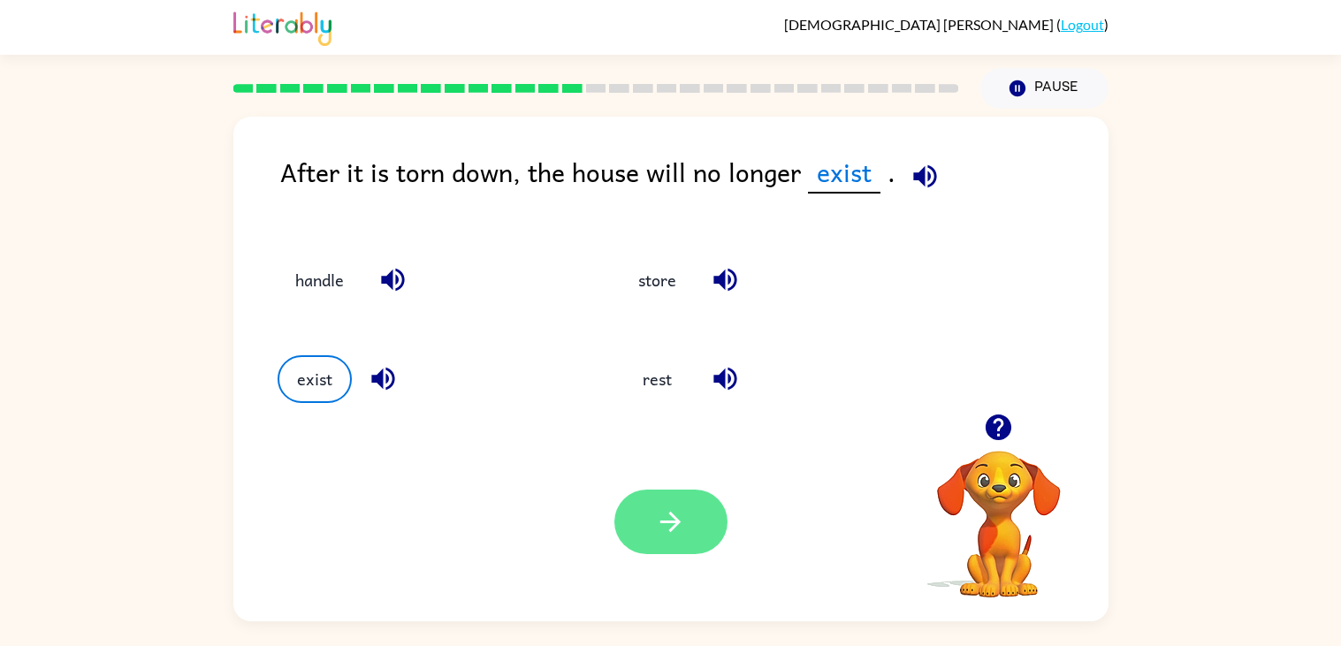
click at [642, 520] on button "button" at bounding box center [670, 522] width 113 height 65
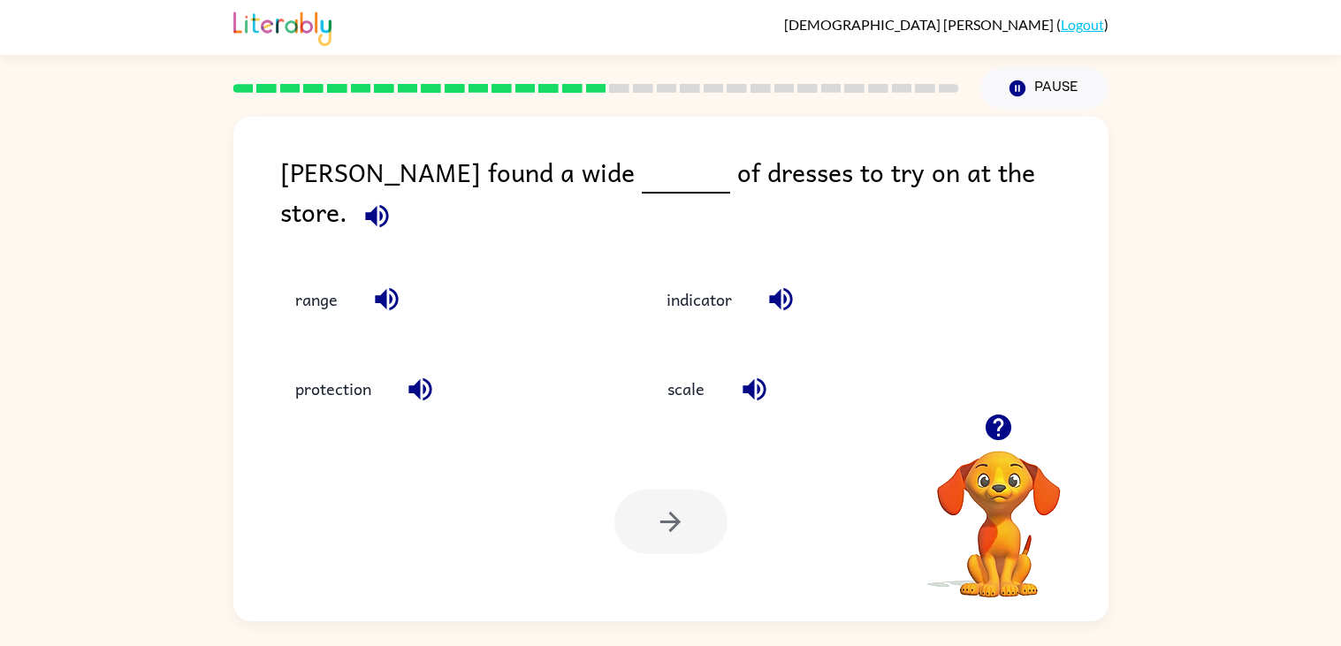
click at [642, 520] on div at bounding box center [670, 522] width 113 height 65
click at [771, 284] on icon "button" at bounding box center [780, 299] width 31 height 31
click at [388, 204] on icon "button" at bounding box center [376, 215] width 23 height 23
click at [770, 284] on icon "button" at bounding box center [780, 299] width 31 height 31
click at [388, 204] on icon "button" at bounding box center [376, 215] width 23 height 23
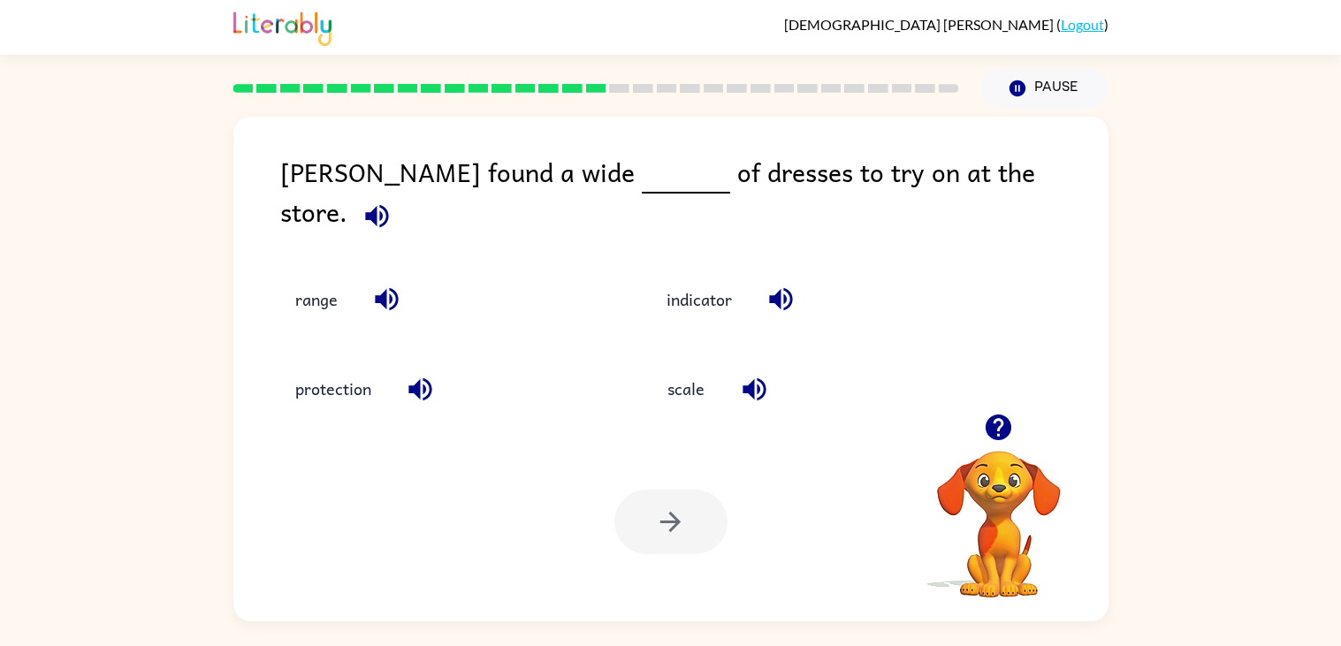
click at [399, 194] on button "button" at bounding box center [376, 216] width 45 height 45
click at [774, 284] on icon "button" at bounding box center [780, 299] width 31 height 31
click at [392, 201] on icon "button" at bounding box center [376, 216] width 31 height 31
click at [387, 284] on icon "button" at bounding box center [386, 299] width 31 height 31
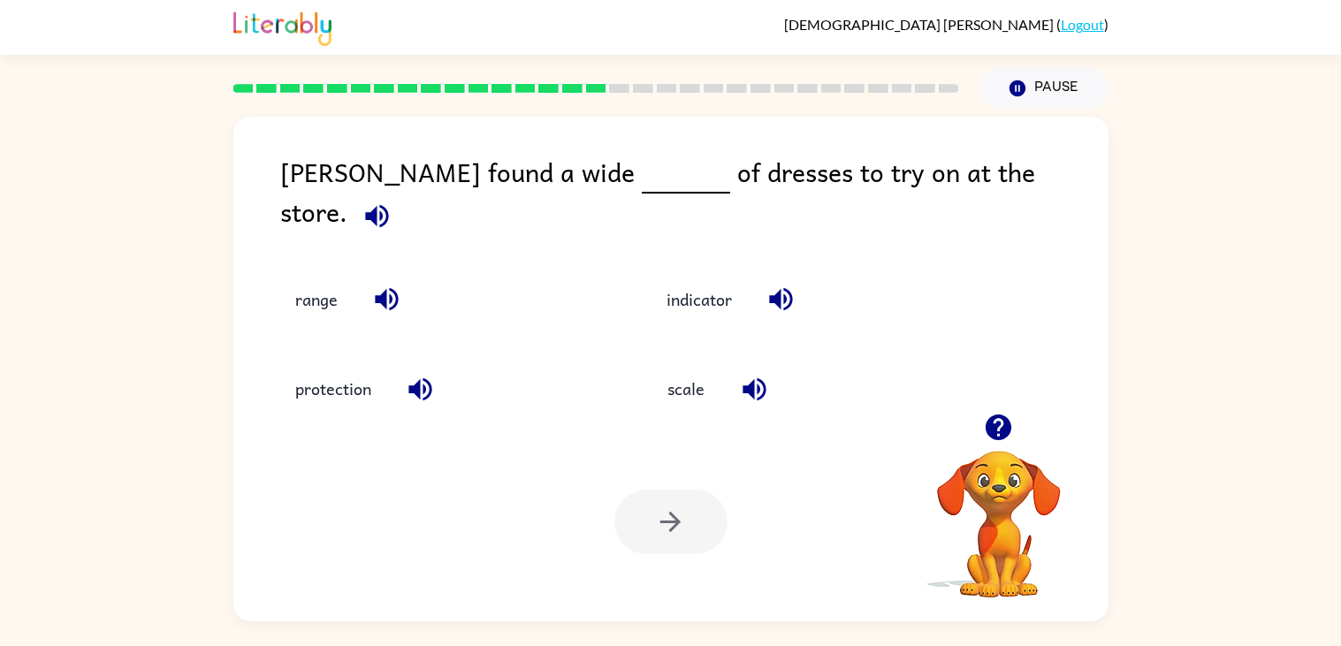
click at [392, 201] on icon "button" at bounding box center [376, 216] width 31 height 31
click at [388, 204] on icon "button" at bounding box center [376, 215] width 23 height 23
click at [750, 381] on icon "button" at bounding box center [753, 388] width 23 height 23
click at [388, 204] on icon "button" at bounding box center [376, 215] width 23 height 23
click at [392, 201] on icon "button" at bounding box center [376, 216] width 31 height 31
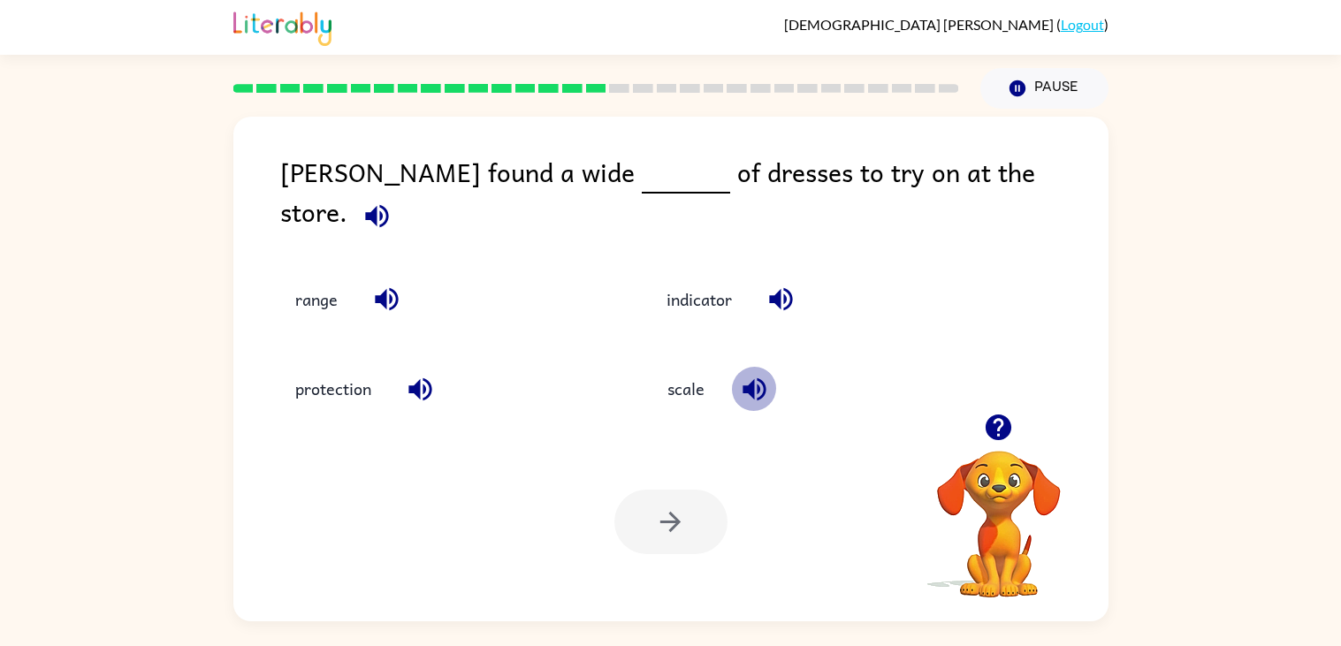
click at [762, 374] on icon "button" at bounding box center [754, 389] width 31 height 31
click at [705, 419] on div "scale" at bounding box center [800, 375] width 371 height 89
click at [695, 394] on button "scale" at bounding box center [686, 389] width 74 height 48
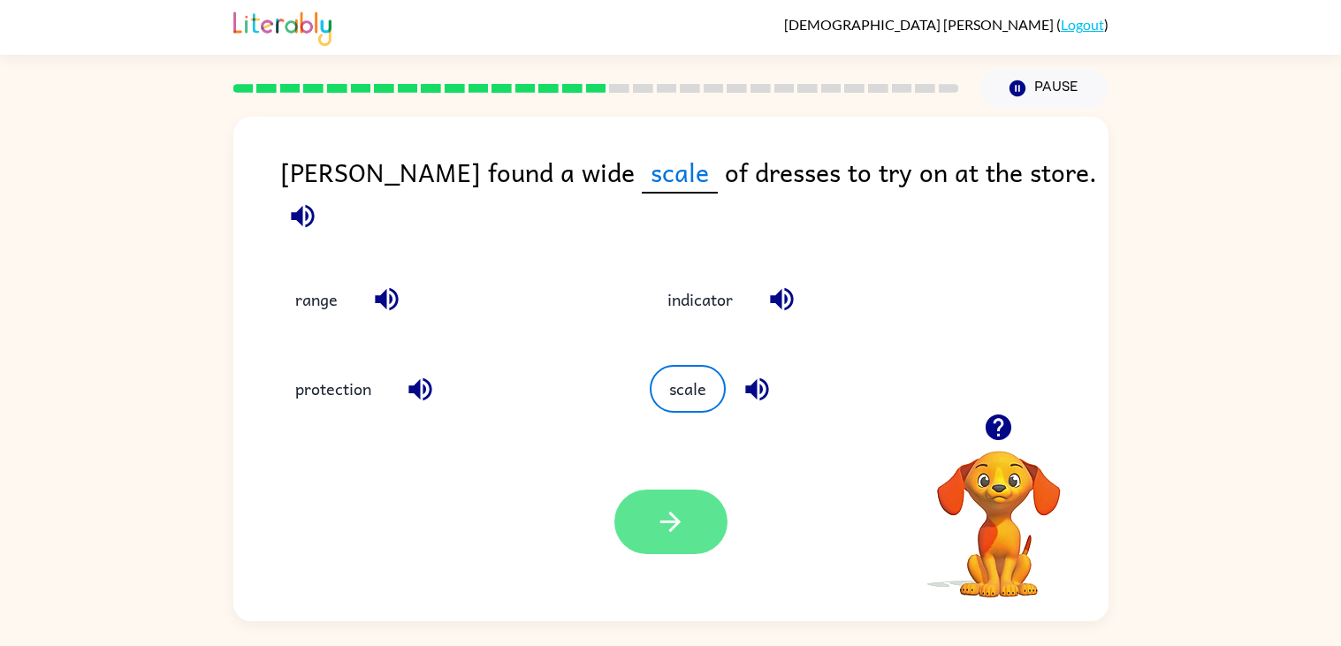
click at [657, 544] on button "button" at bounding box center [670, 522] width 113 height 65
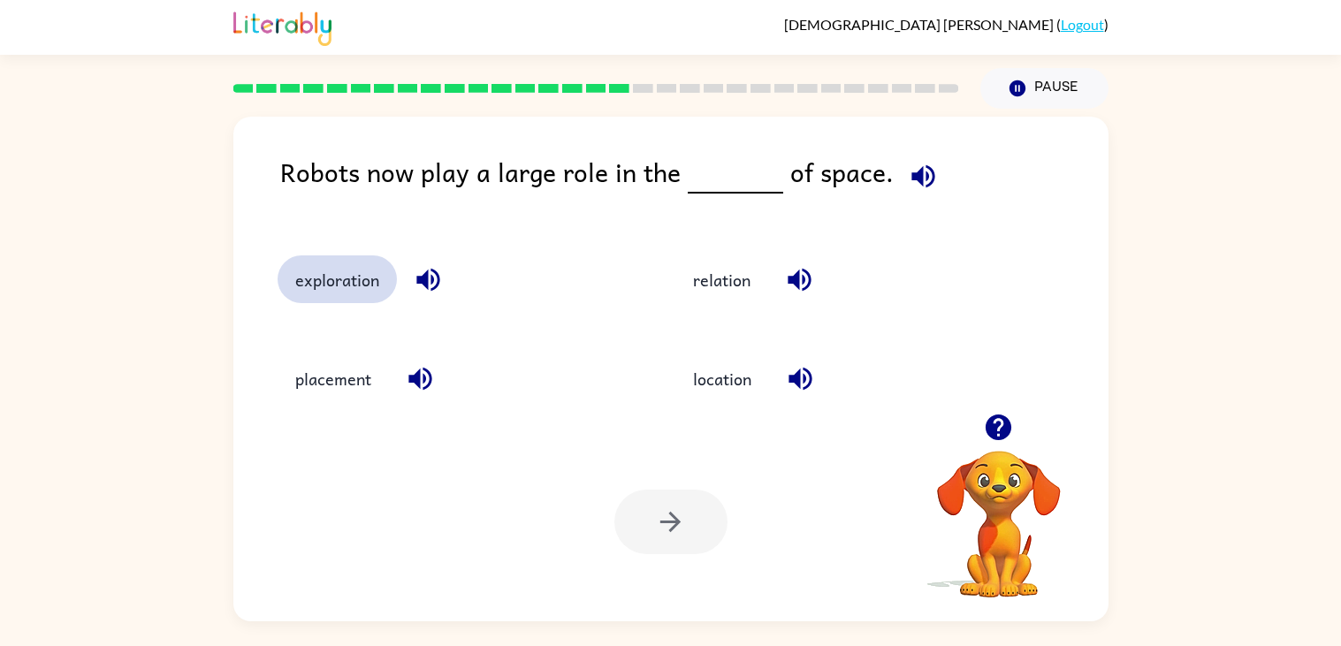
click at [353, 285] on button "exploration" at bounding box center [336, 279] width 119 height 48
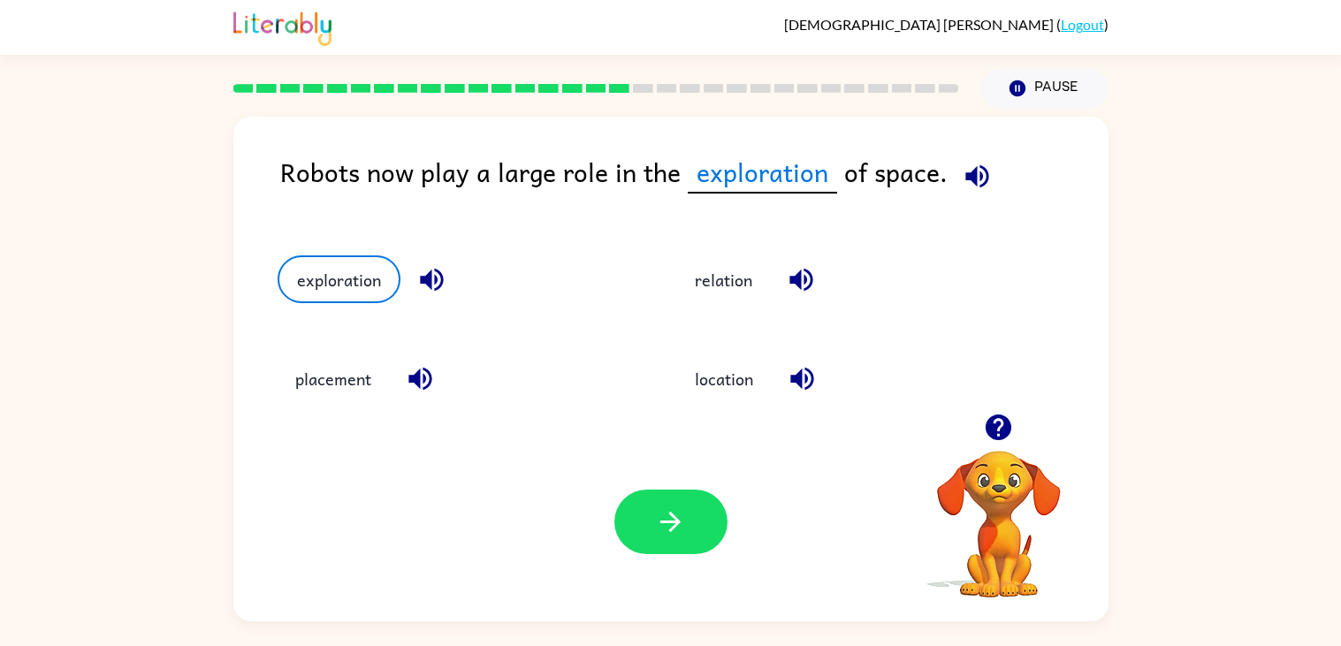
click at [979, 174] on icon "button" at bounding box center [976, 176] width 31 height 31
click at [431, 274] on icon "button" at bounding box center [431, 279] width 31 height 31
click at [516, 426] on div "Your browser must support playing .mp4 files to use Literably. Please try using…" at bounding box center [670, 521] width 875 height 199
click at [709, 539] on button "button" at bounding box center [670, 522] width 113 height 65
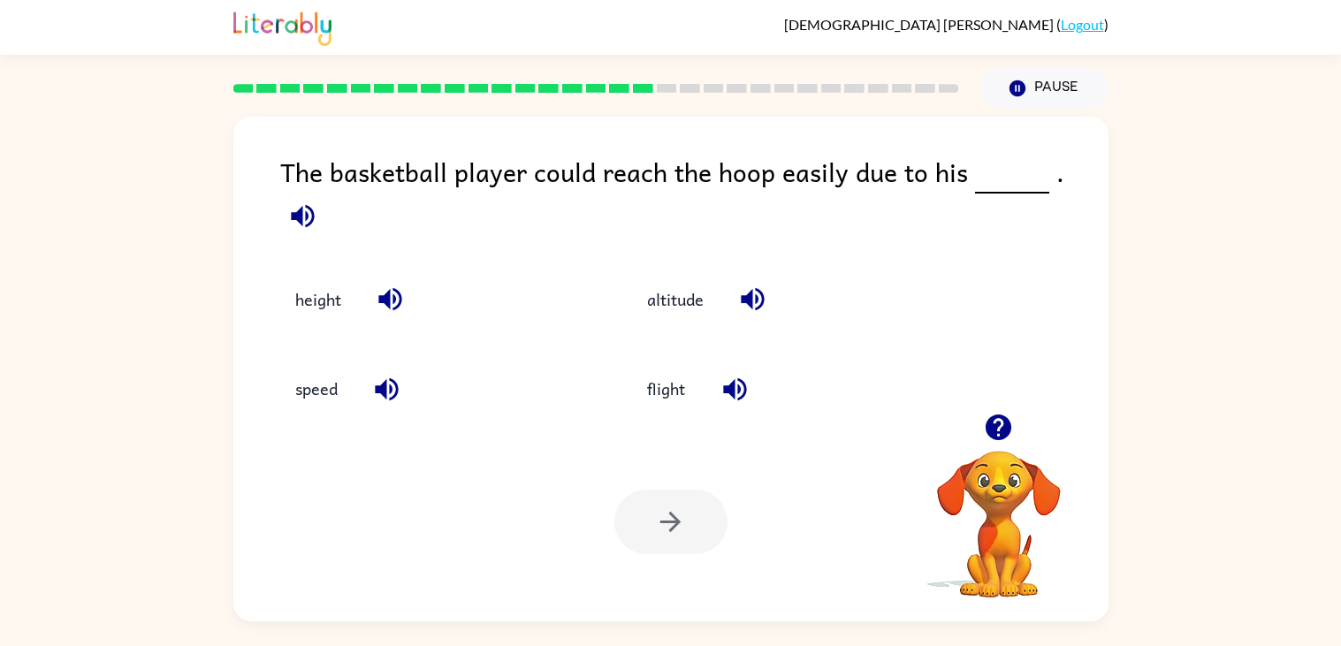
click at [468, 496] on div "Your browser must support playing .mp4 files to use Literably. Please try using…" at bounding box center [670, 521] width 875 height 199
click at [319, 285] on button "height" at bounding box center [317, 300] width 81 height 48
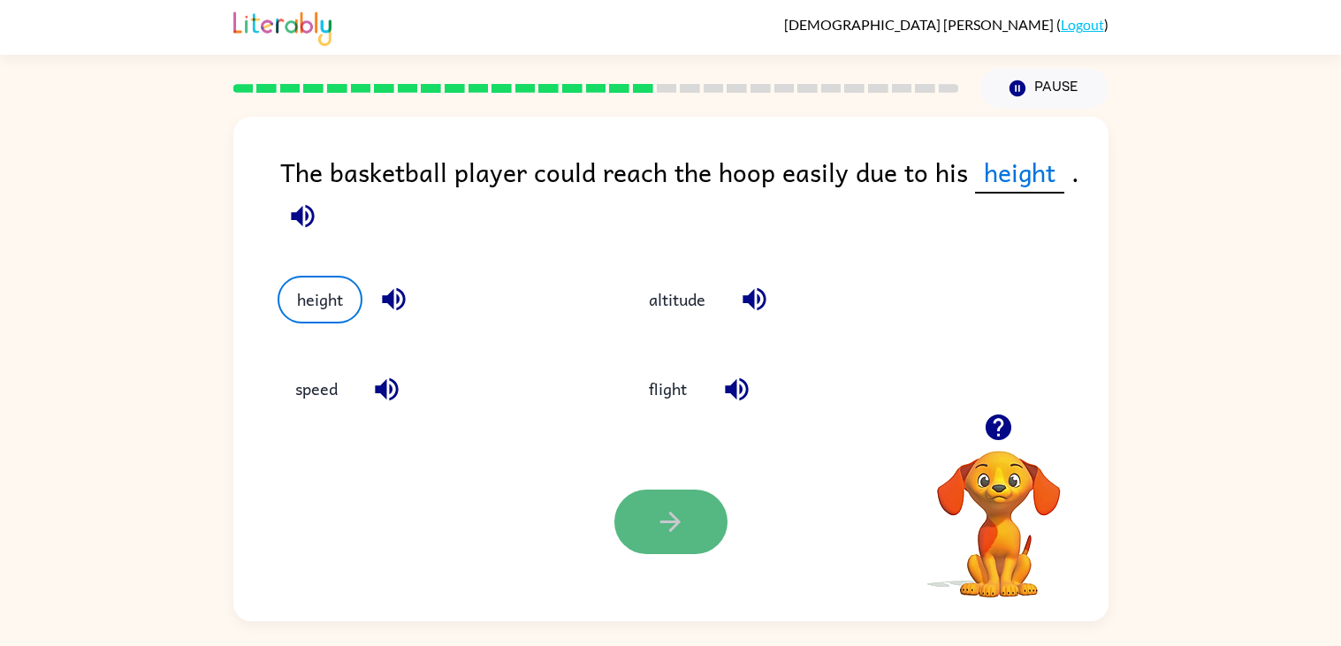
click at [634, 547] on button "button" at bounding box center [670, 522] width 113 height 65
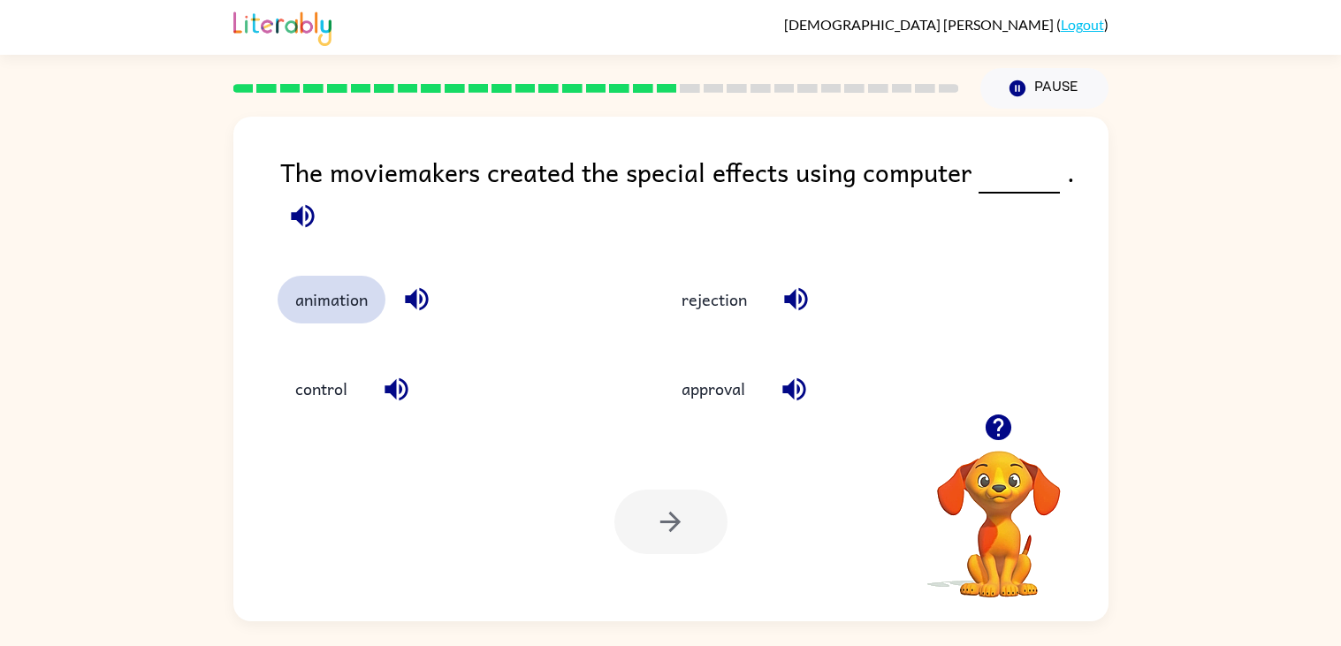
click at [361, 293] on button "animation" at bounding box center [331, 300] width 108 height 48
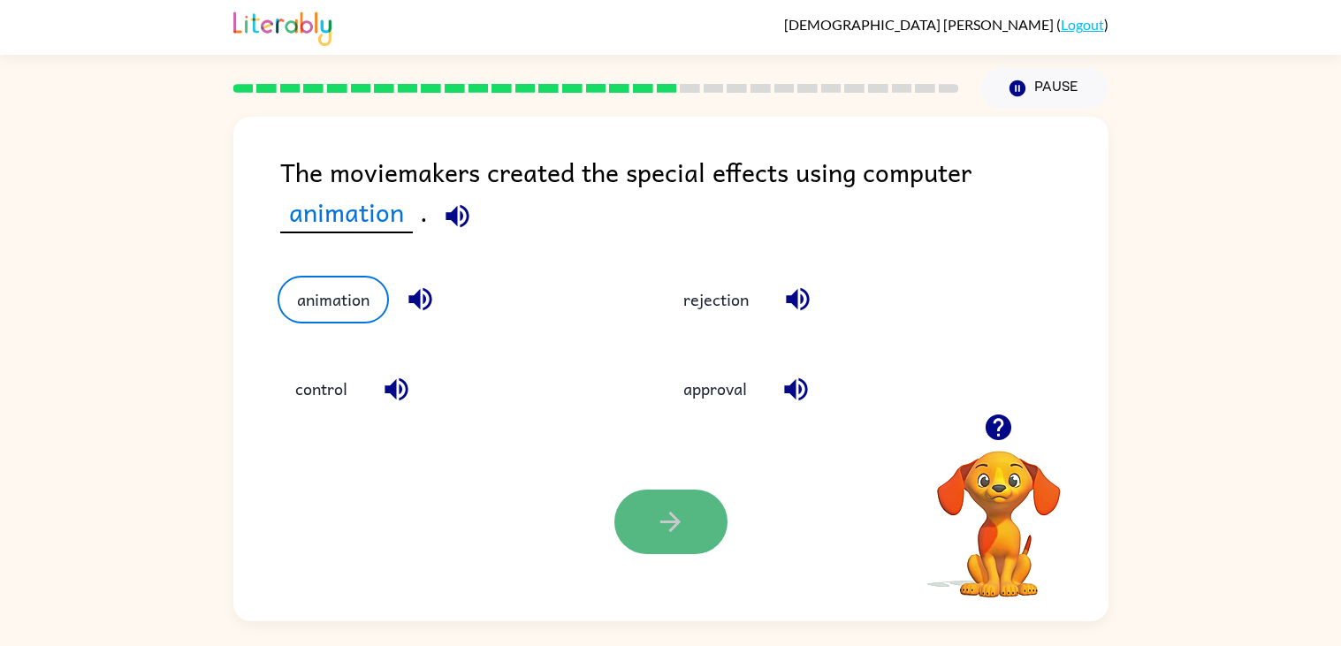
click at [678, 513] on icon "button" at bounding box center [670, 521] width 31 height 31
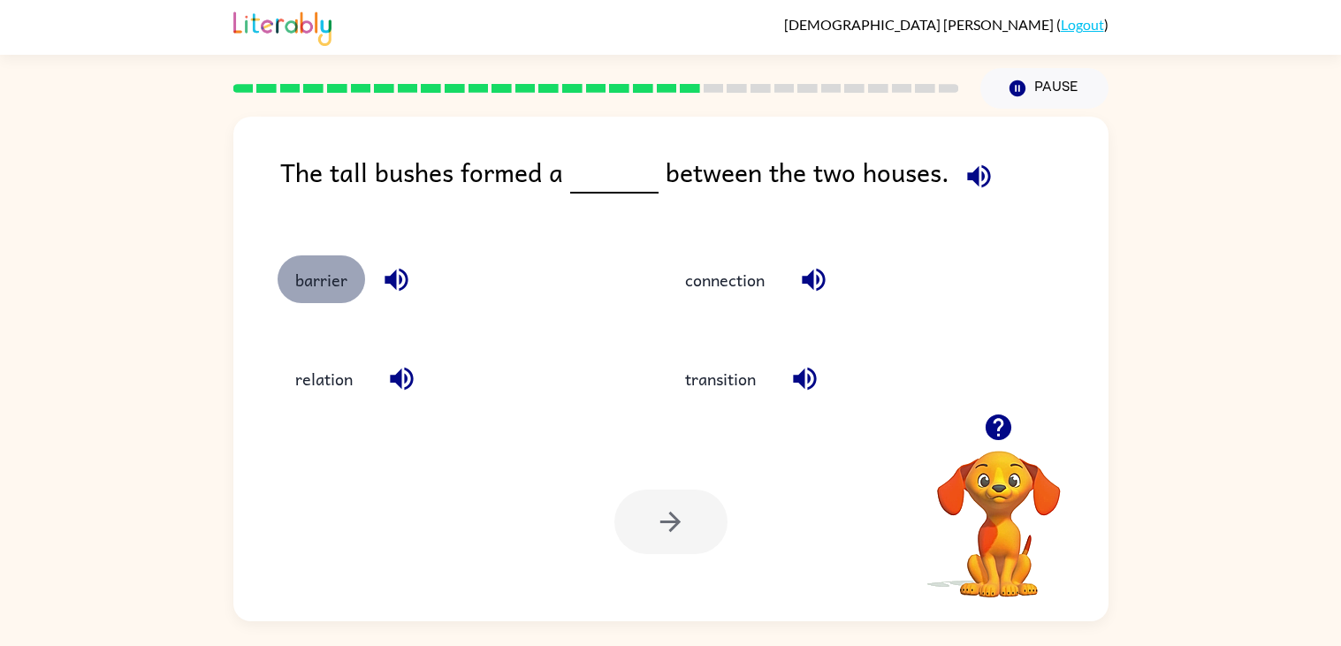
click at [332, 277] on button "barrier" at bounding box center [320, 279] width 87 height 48
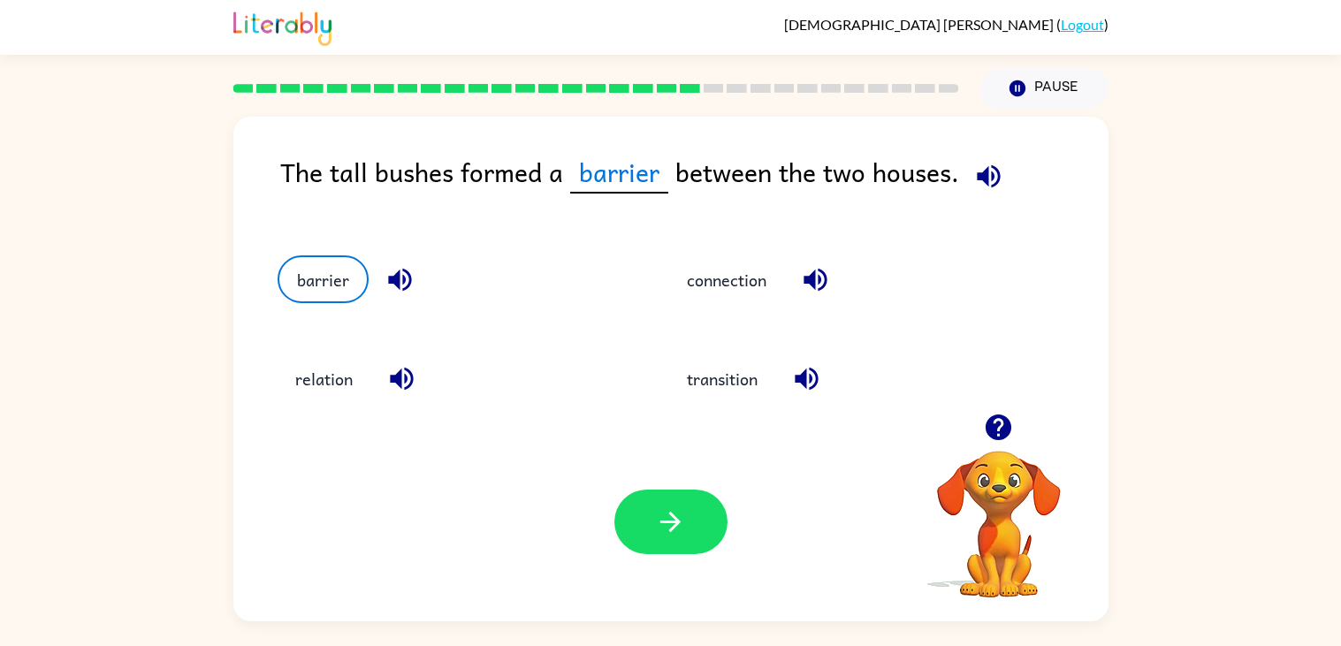
click at [536, 558] on div "Your browser must support playing .mp4 files to use Literably. Please try using…" at bounding box center [670, 521] width 875 height 199
click at [677, 497] on button "button" at bounding box center [670, 522] width 113 height 65
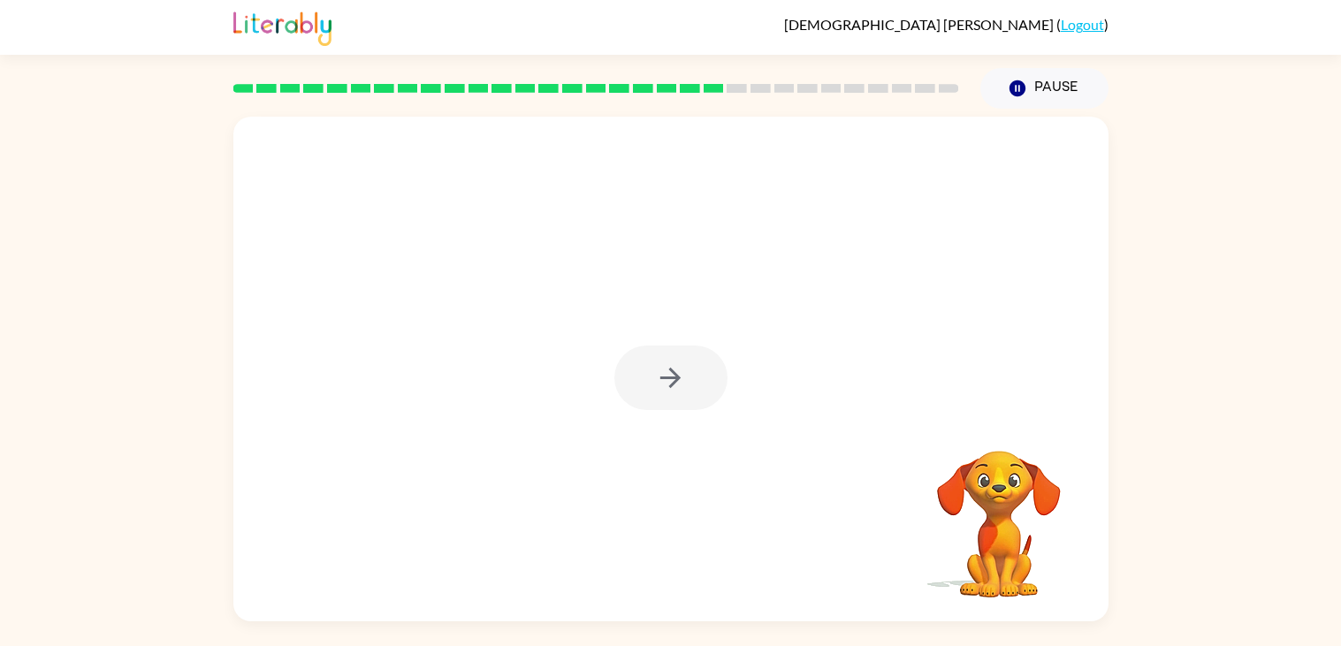
click at [507, 357] on div at bounding box center [670, 369] width 875 height 505
click at [671, 378] on div at bounding box center [670, 378] width 113 height 65
click at [671, 378] on icon "button" at bounding box center [670, 378] width 20 height 20
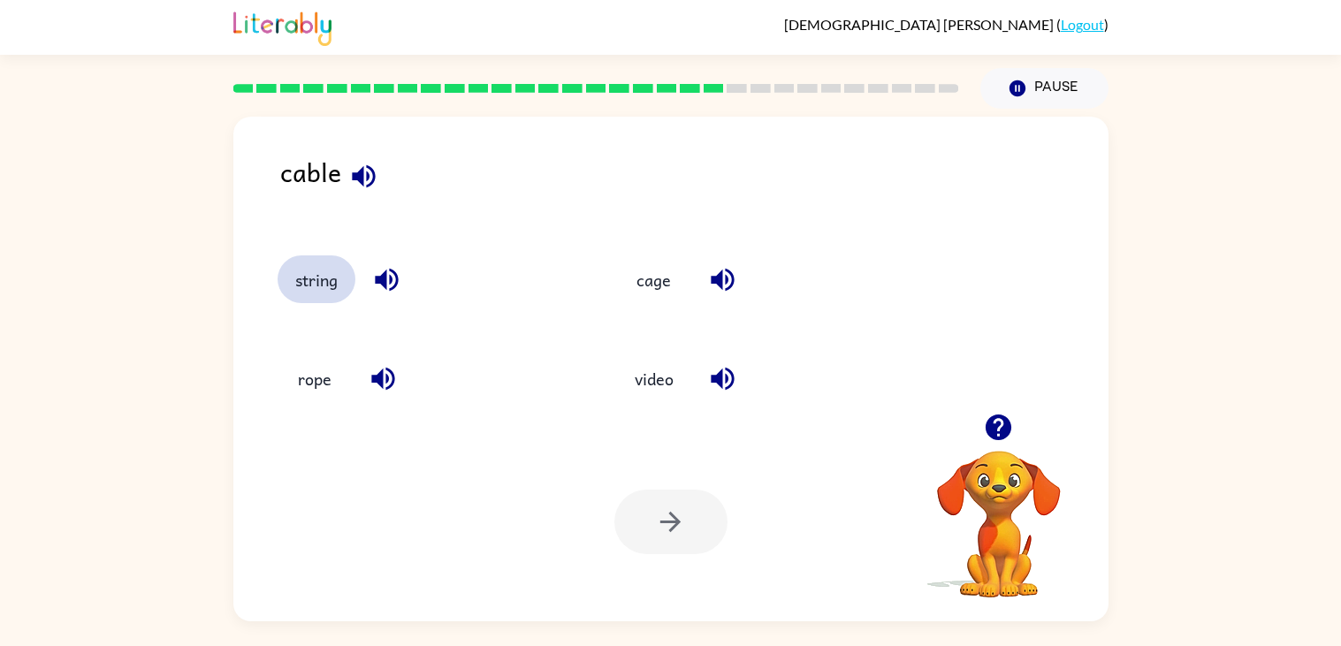
click at [296, 273] on button "string" at bounding box center [316, 279] width 78 height 48
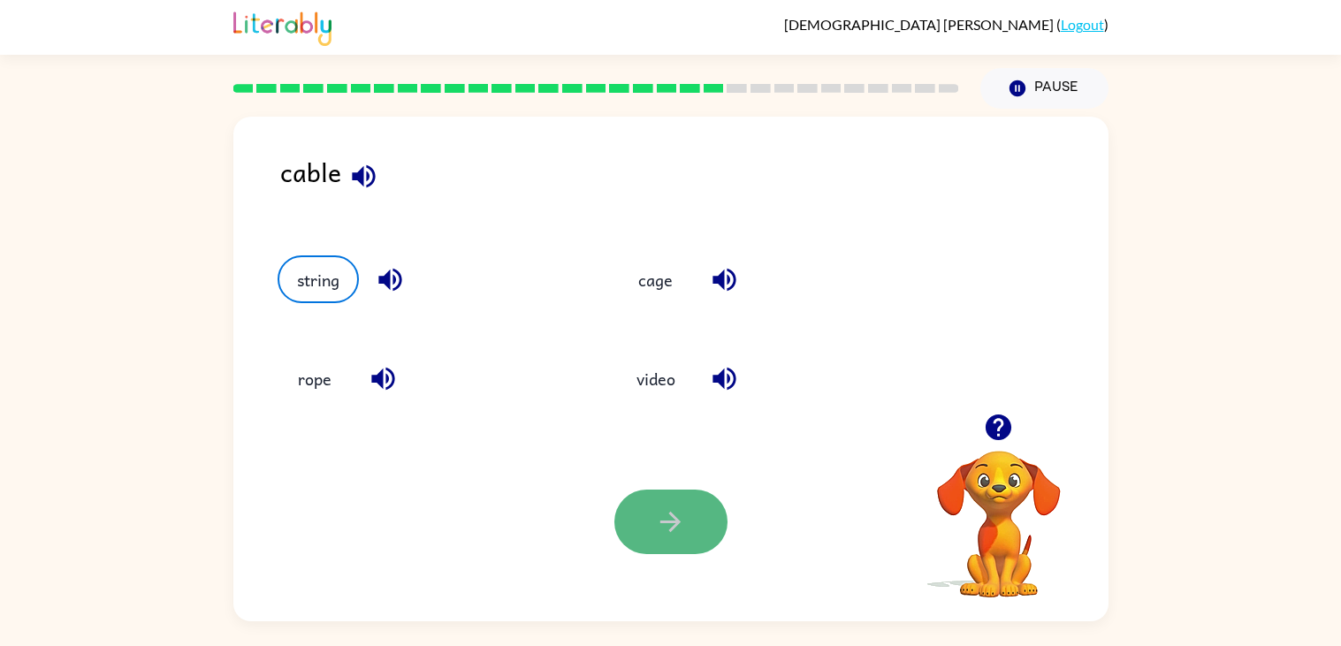
click at [688, 548] on button "button" at bounding box center [670, 522] width 113 height 65
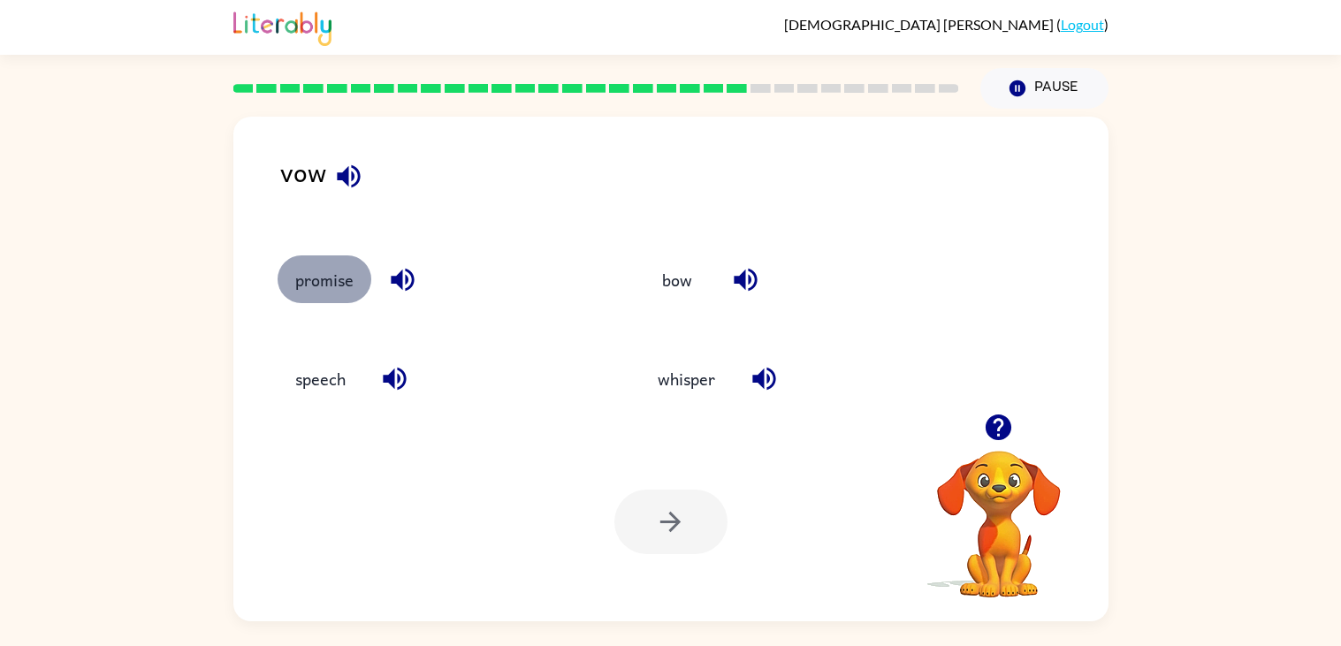
click at [324, 277] on button "promise" at bounding box center [324, 279] width 94 height 48
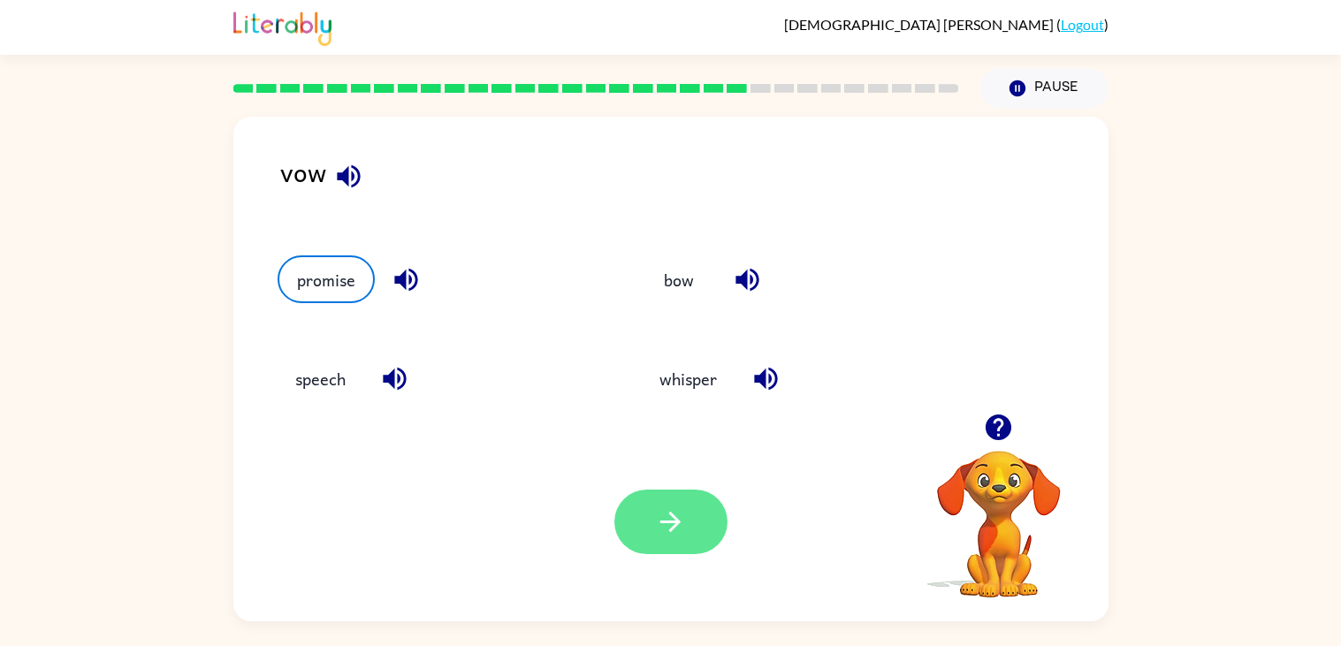
click at [663, 533] on icon "button" at bounding box center [670, 521] width 31 height 31
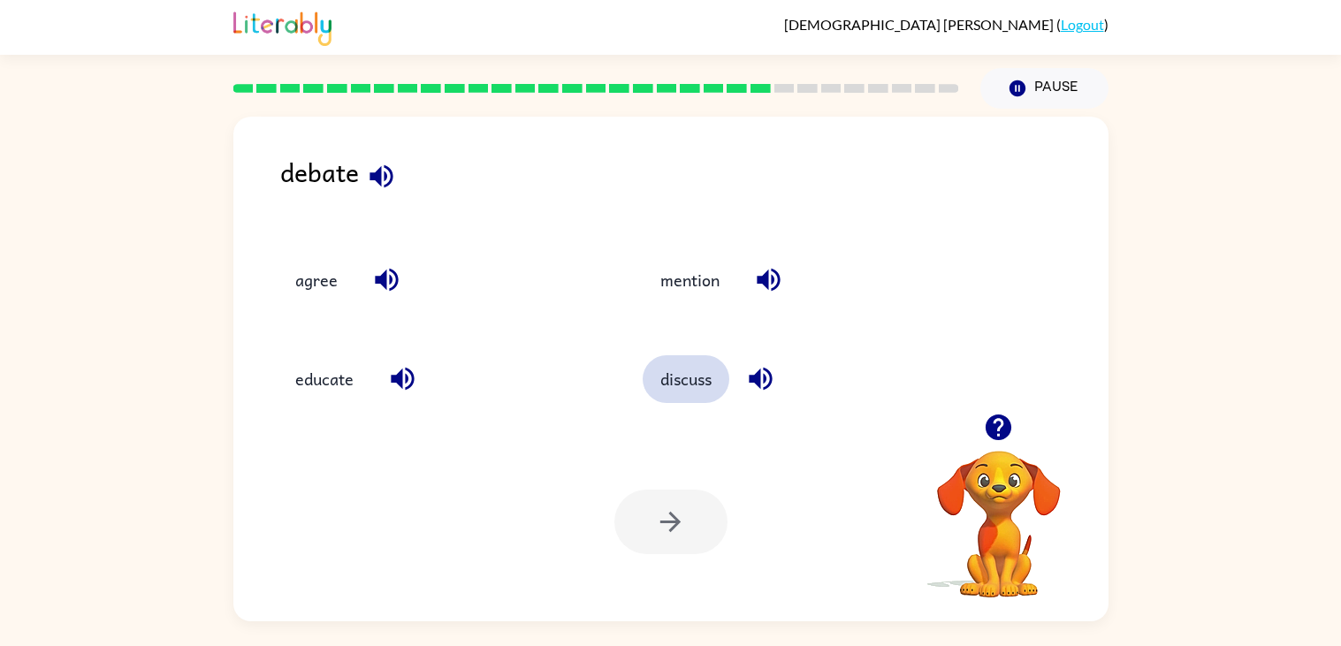
click at [696, 384] on button "discuss" at bounding box center [685, 379] width 87 height 48
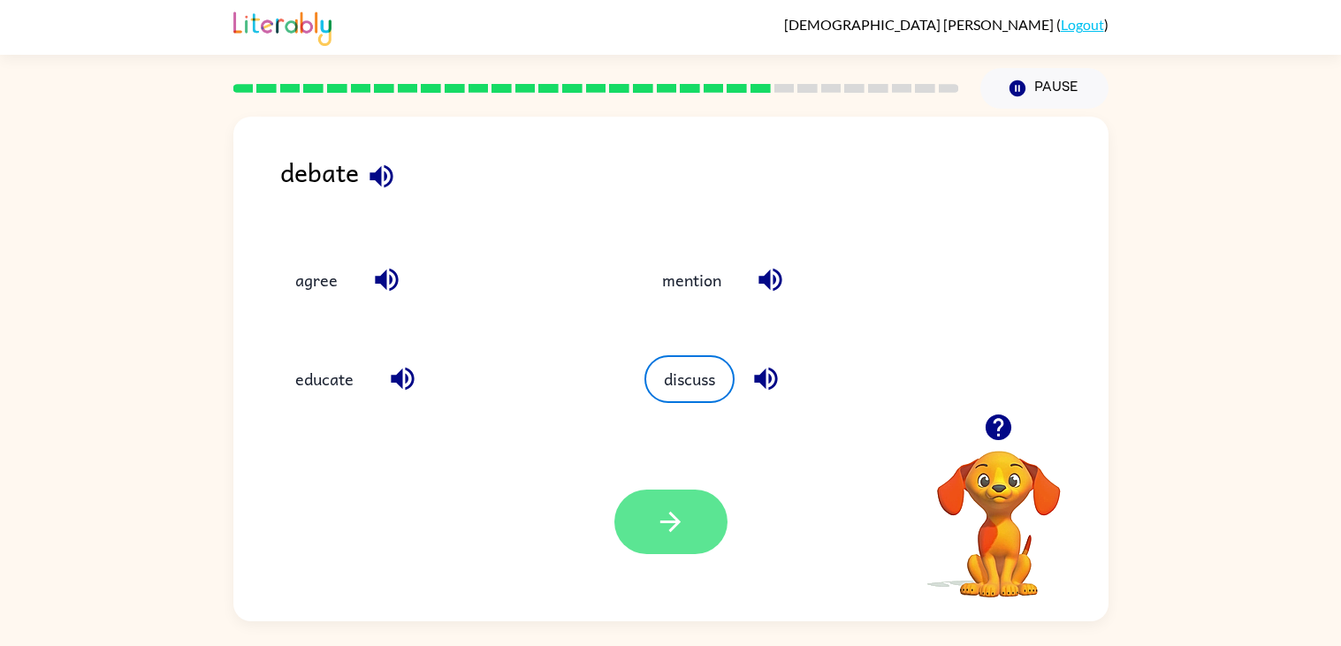
click at [651, 515] on button "button" at bounding box center [670, 522] width 113 height 65
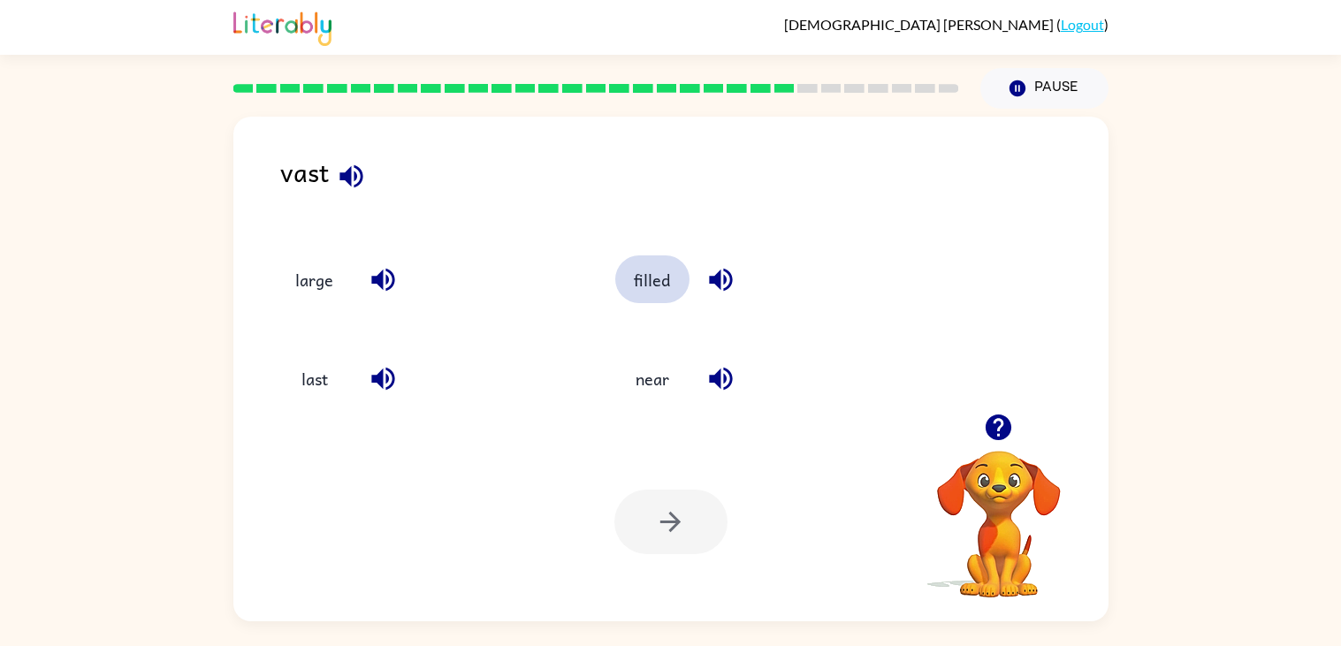
click at [637, 286] on button "filled" at bounding box center [652, 279] width 74 height 48
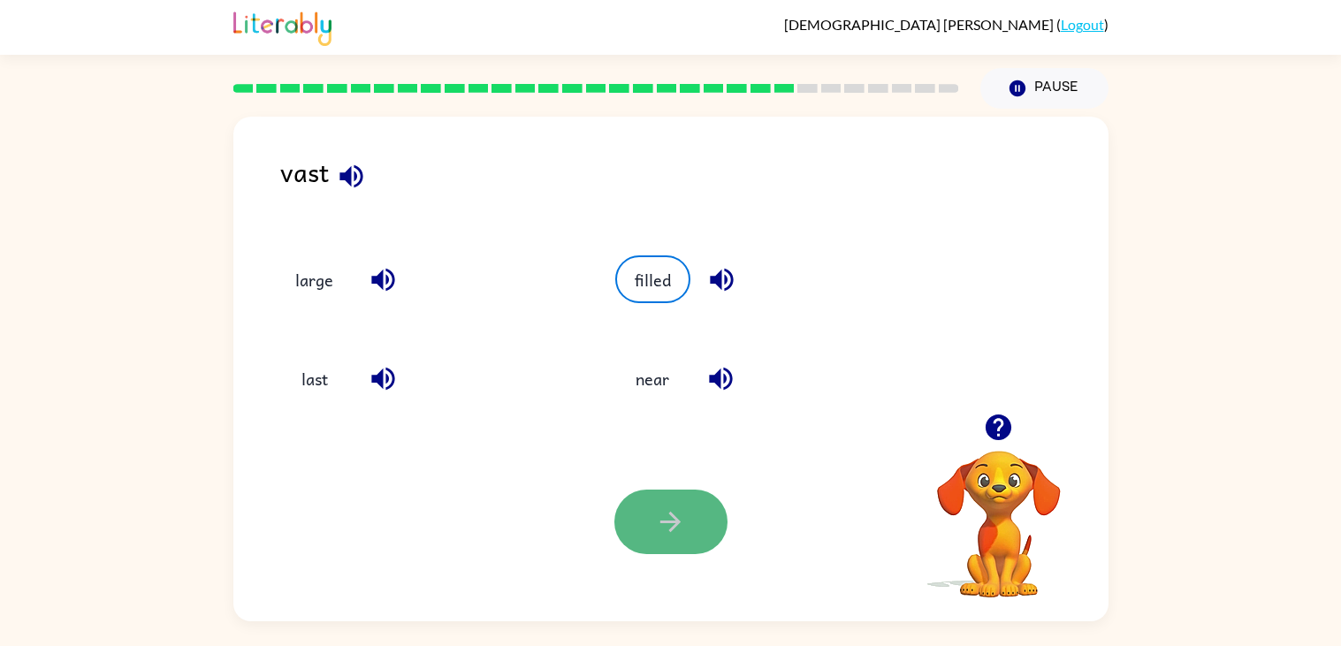
click at [647, 490] on button "button" at bounding box center [670, 522] width 113 height 65
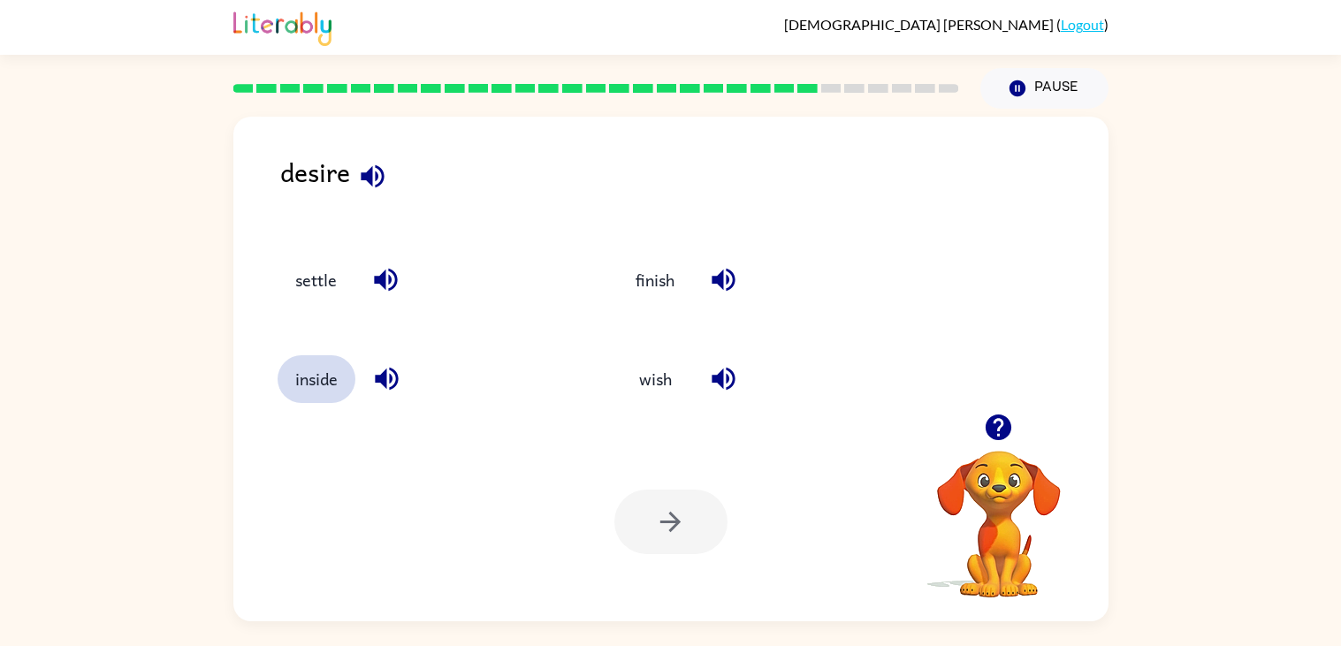
click at [321, 359] on button "inside" at bounding box center [316, 379] width 78 height 48
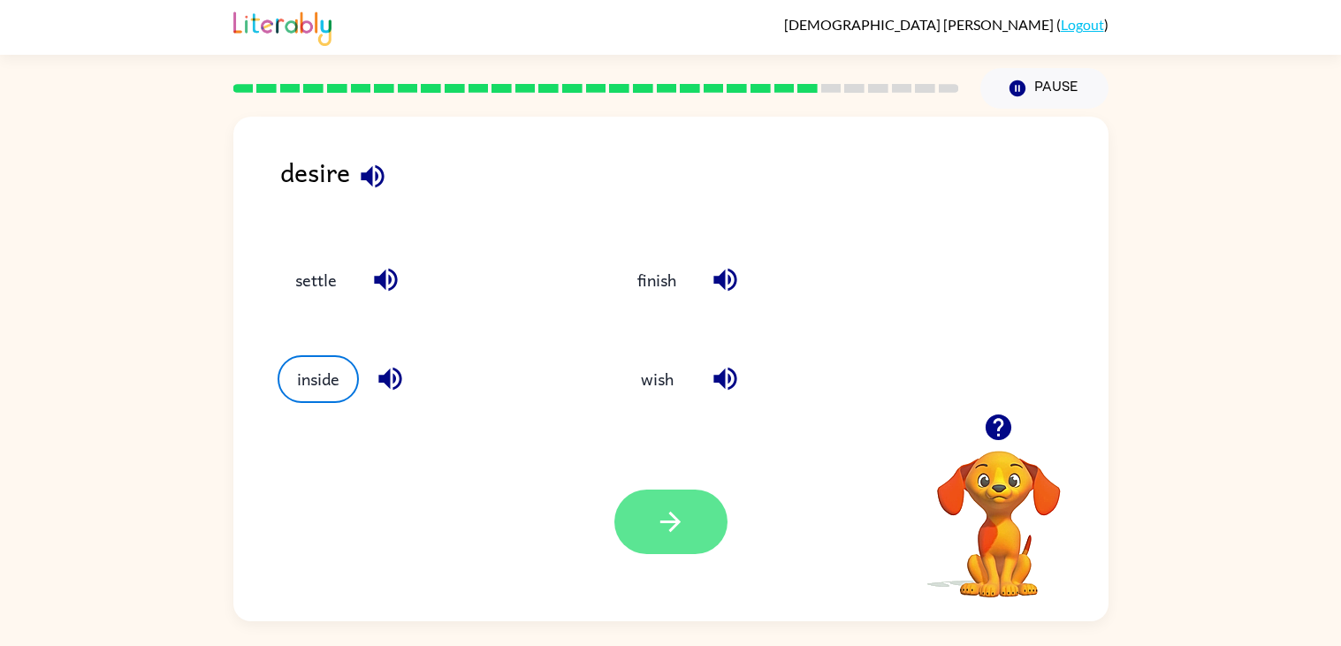
click at [656, 524] on icon "button" at bounding box center [670, 521] width 31 height 31
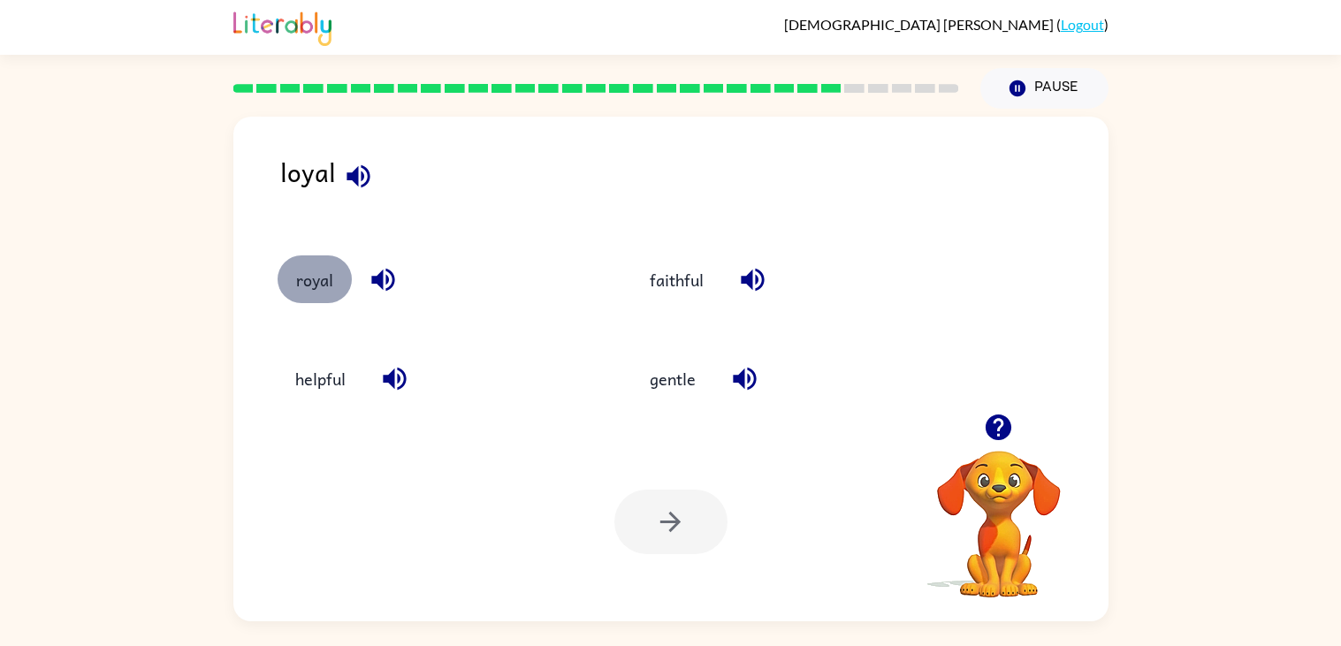
click at [300, 289] on button "royal" at bounding box center [314, 279] width 74 height 48
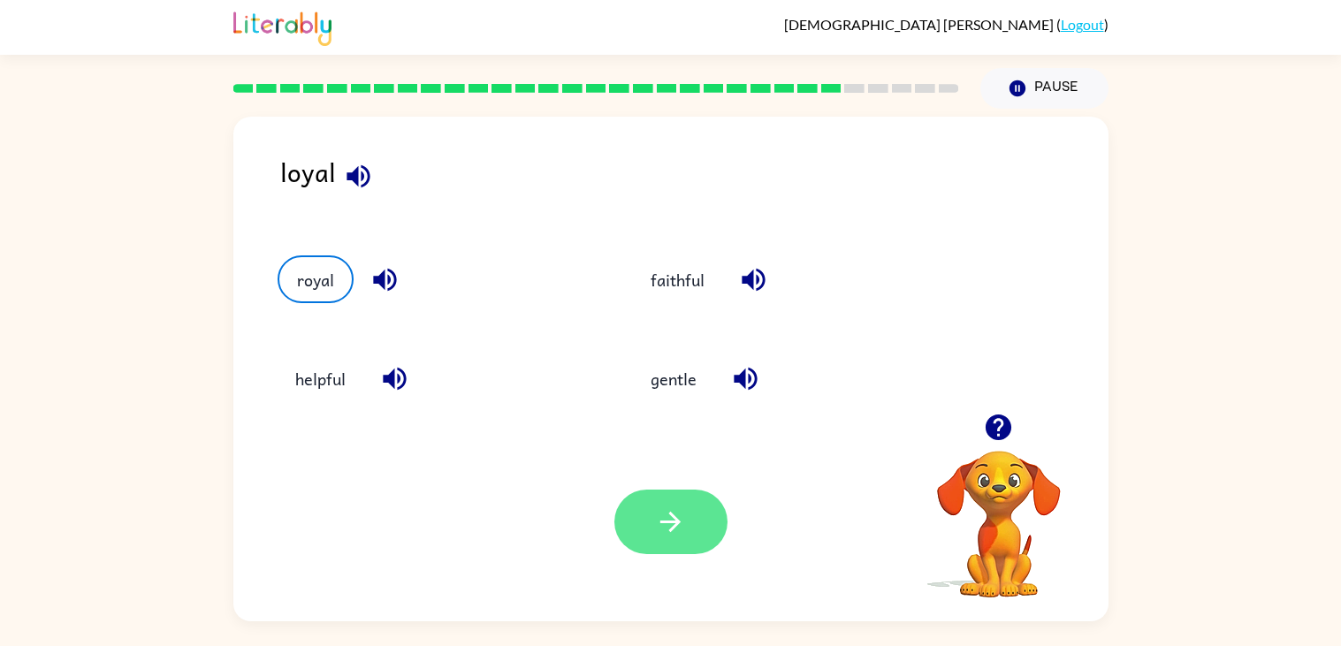
click at [665, 513] on icon "button" at bounding box center [670, 521] width 31 height 31
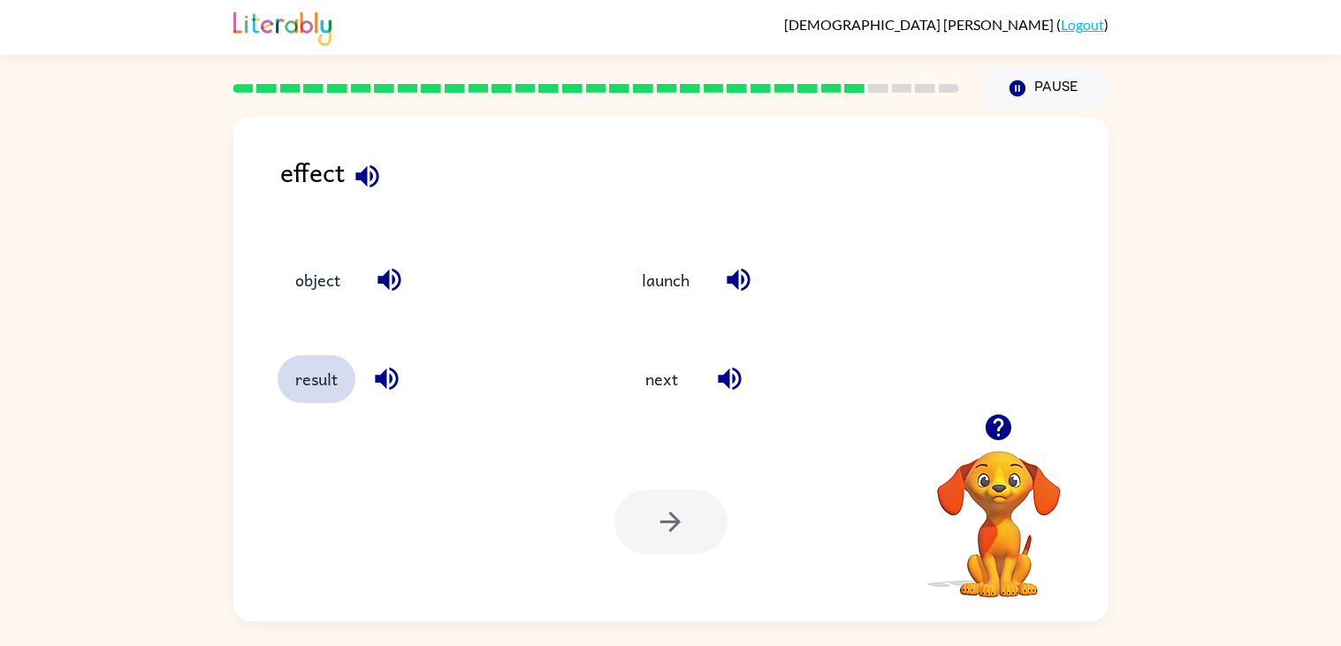
click at [302, 390] on button "result" at bounding box center [316, 379] width 78 height 48
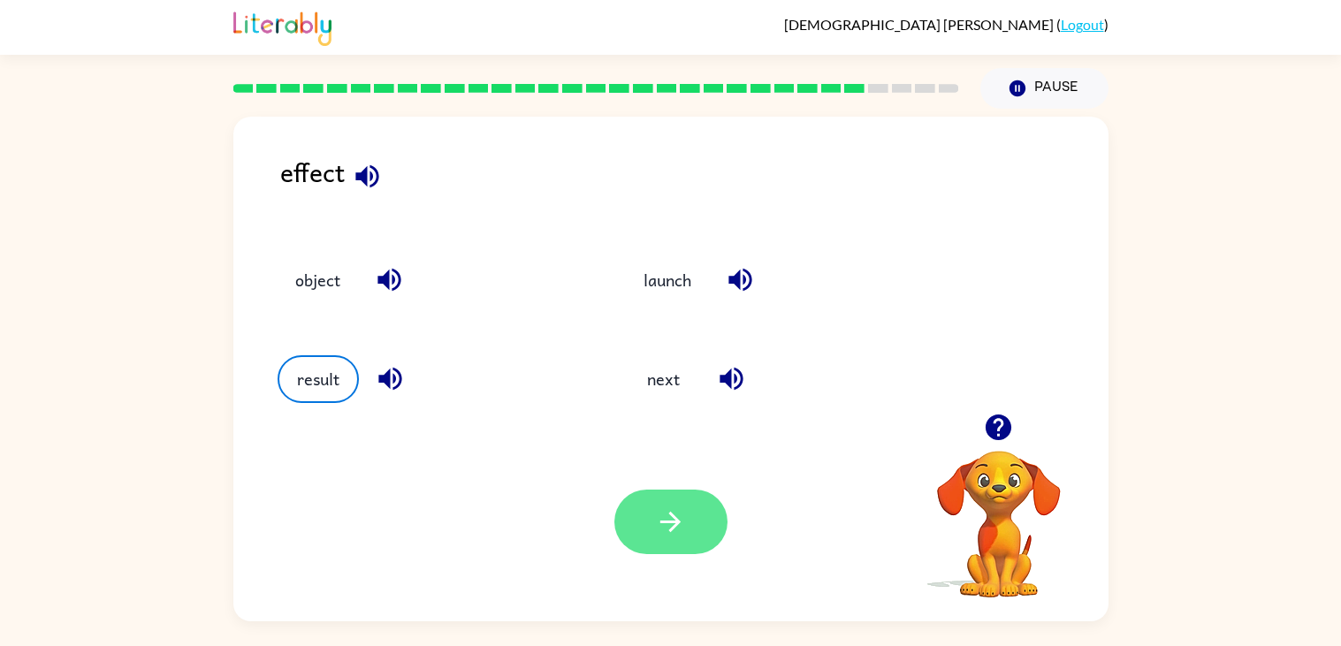
click at [630, 521] on button "button" at bounding box center [670, 522] width 113 height 65
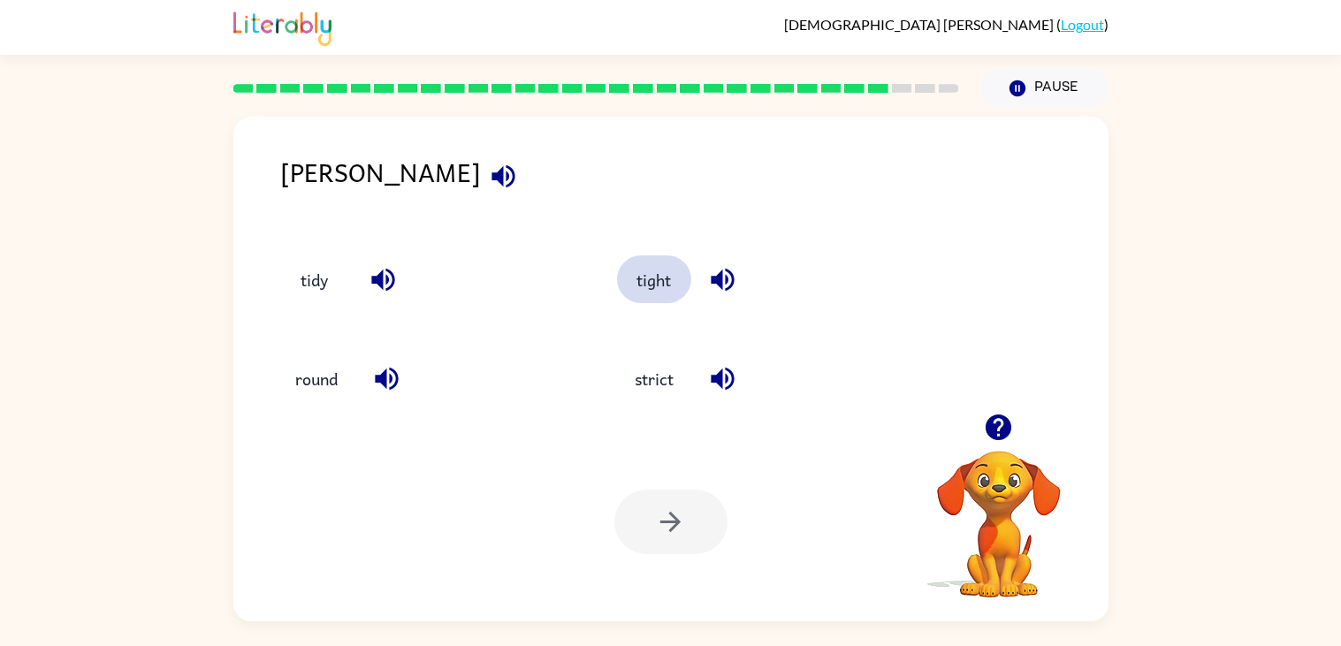
click at [642, 283] on button "tight" at bounding box center [654, 279] width 74 height 48
click at [687, 523] on button "button" at bounding box center [670, 522] width 113 height 65
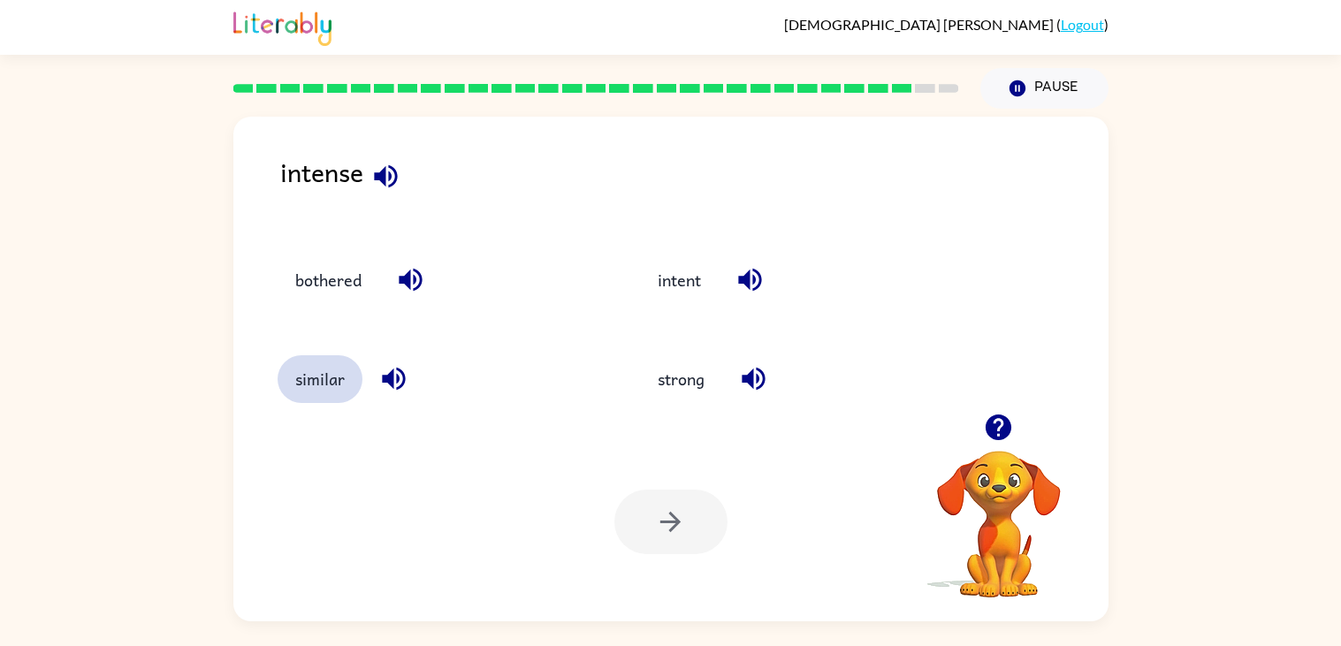
click at [317, 379] on button "similar" at bounding box center [319, 379] width 85 height 48
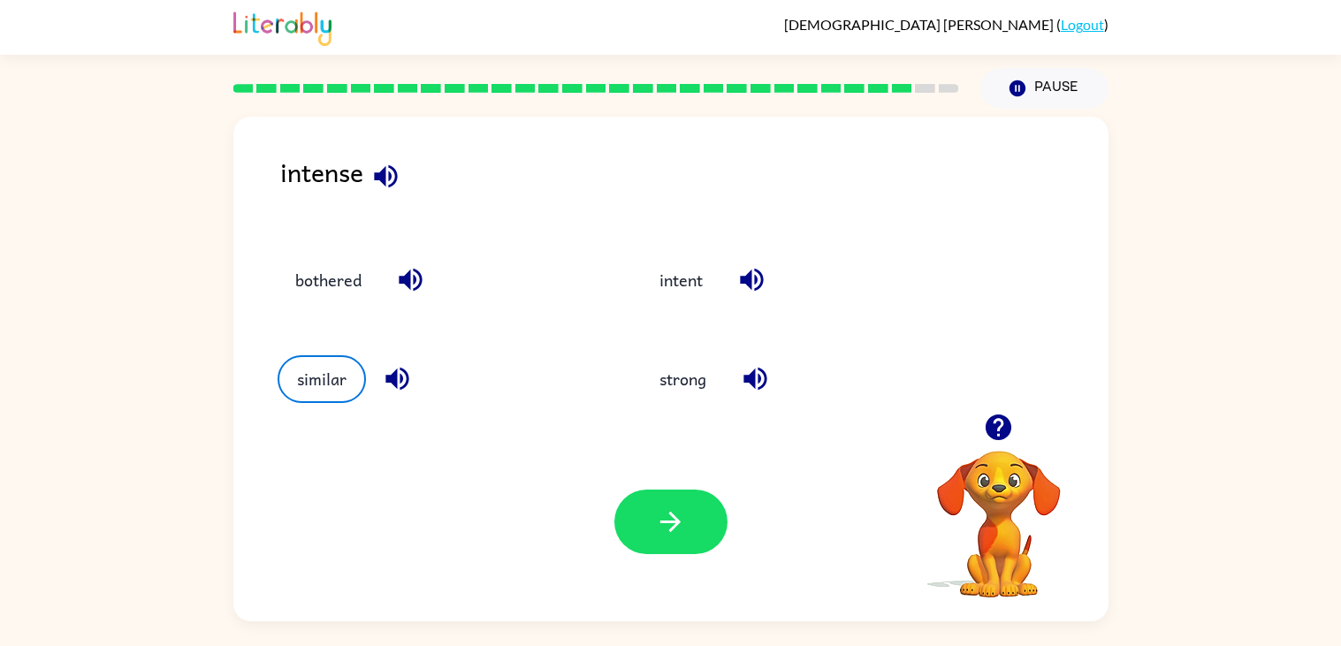
click at [387, 291] on div "bothered" at bounding box center [439, 279] width 324 height 48
click at [368, 282] on button "bothered" at bounding box center [328, 279] width 102 height 48
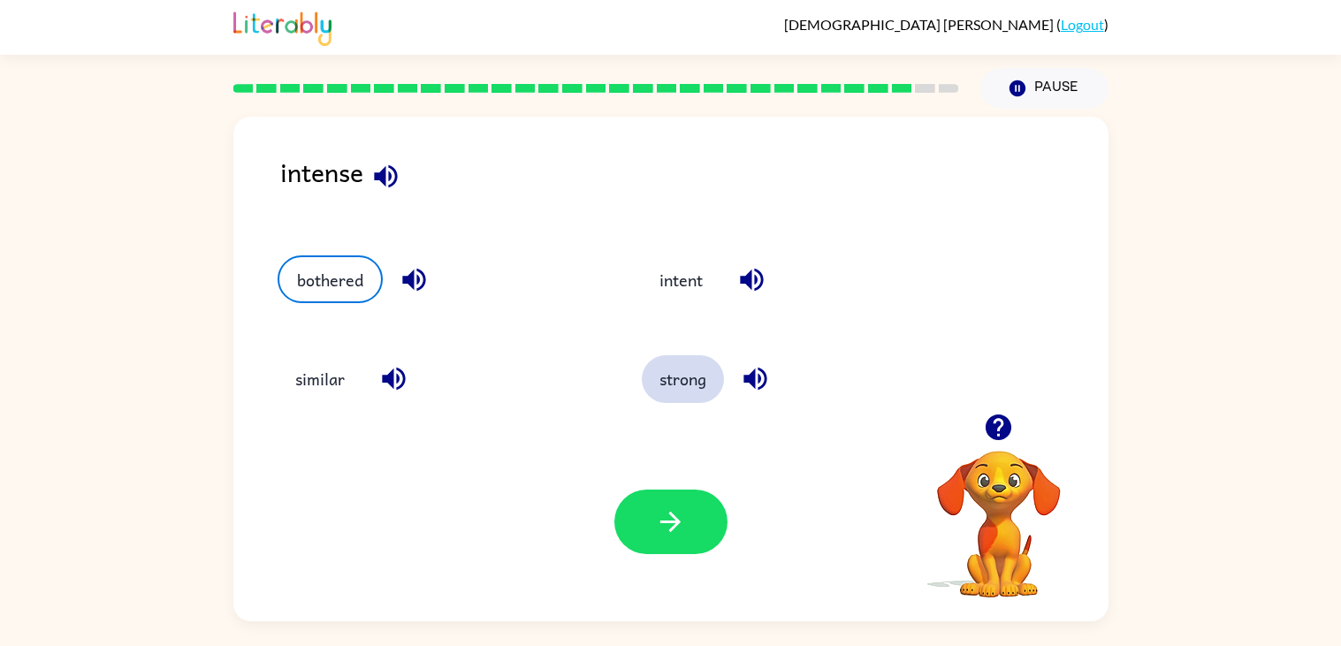
click at [686, 387] on button "strong" at bounding box center [683, 379] width 82 height 48
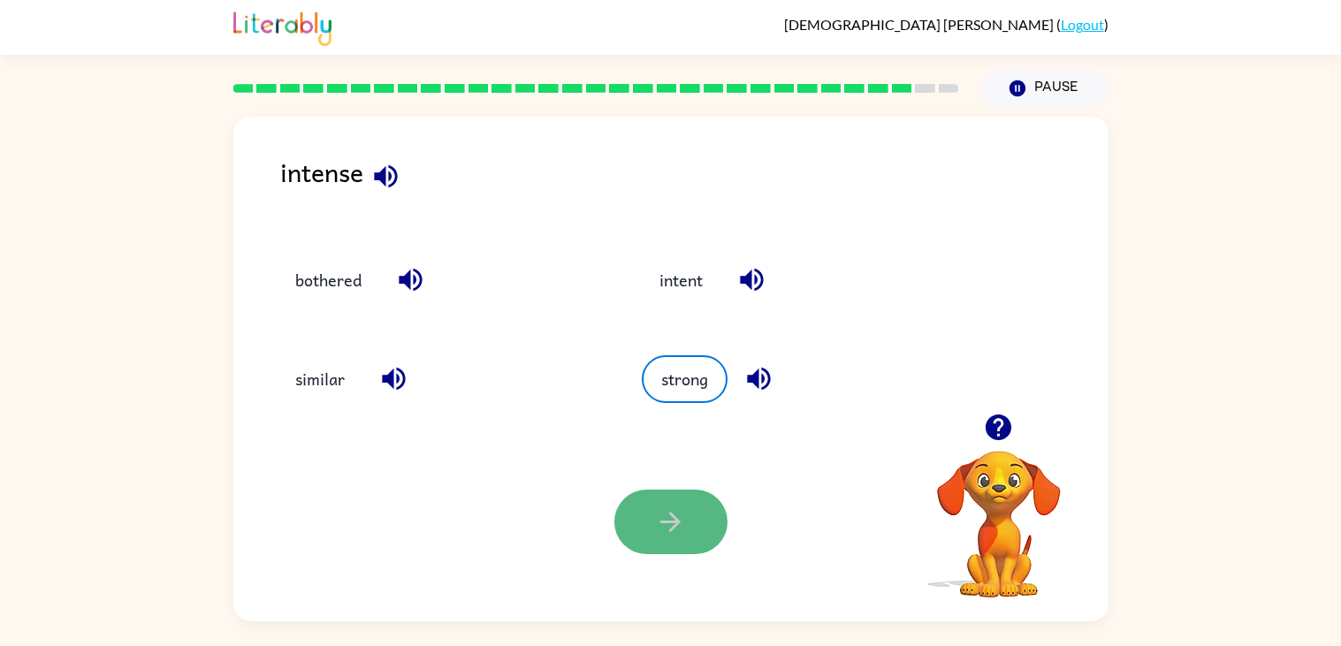
click at [677, 495] on button "button" at bounding box center [670, 522] width 113 height 65
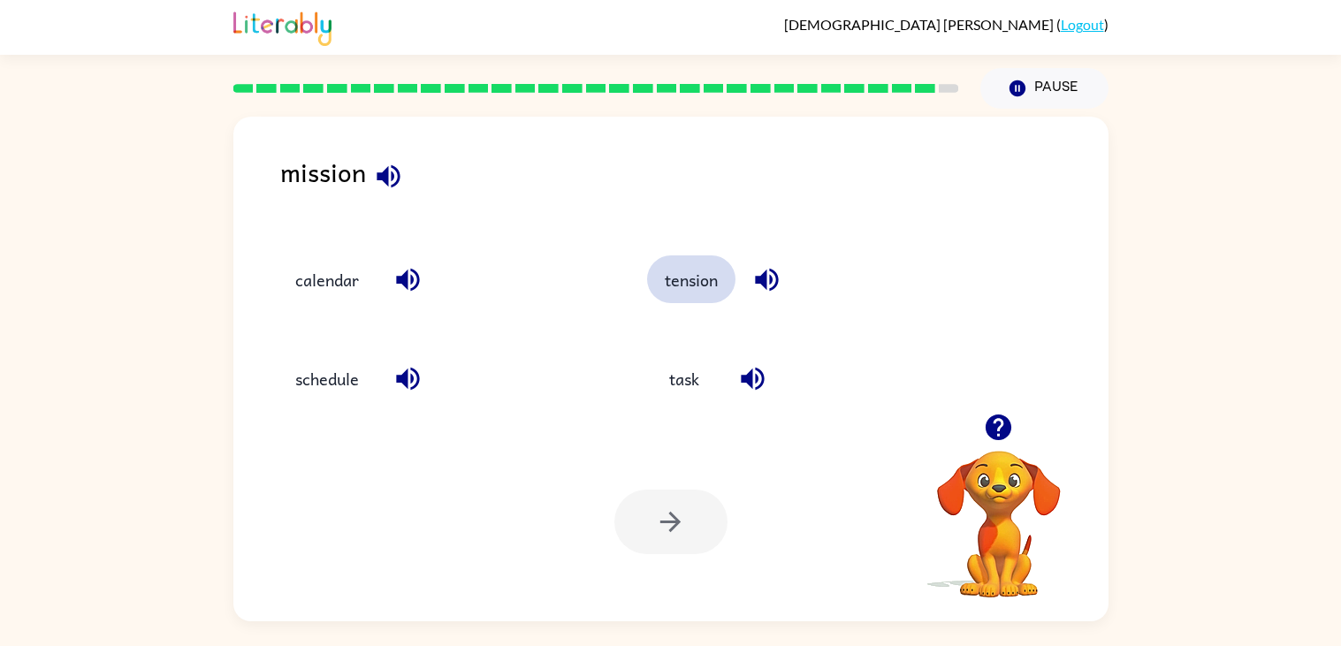
click at [670, 292] on button "tension" at bounding box center [691, 279] width 88 height 48
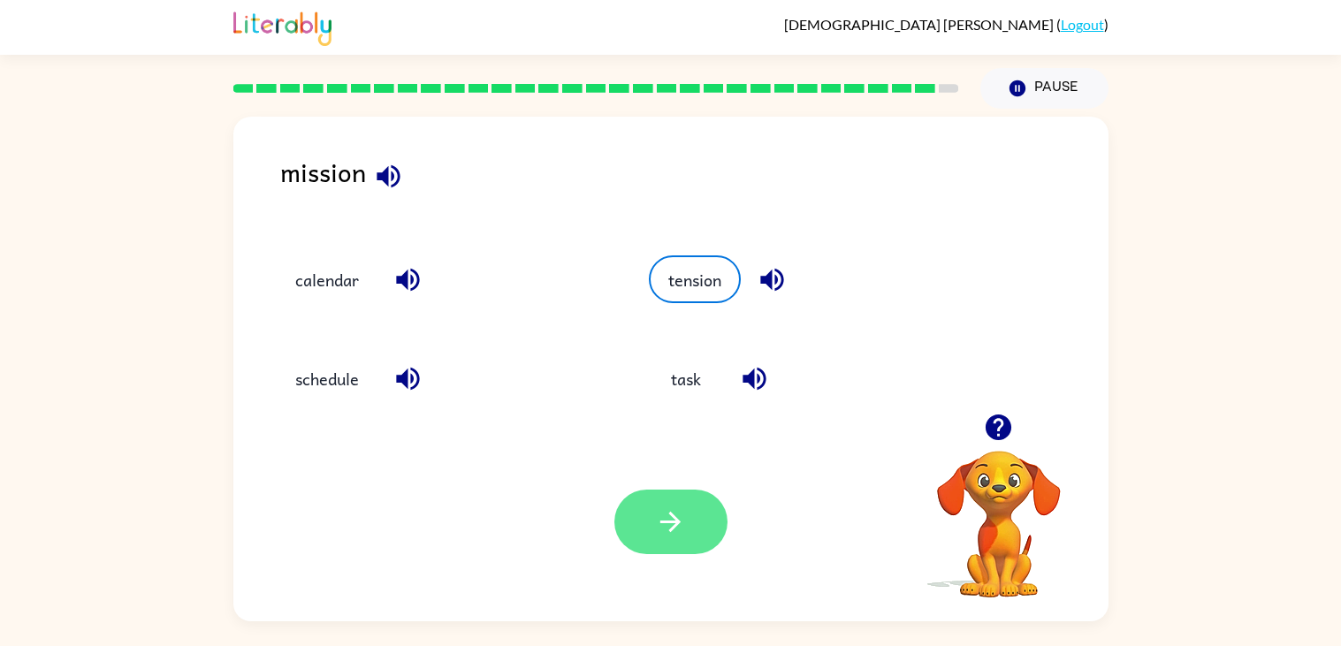
click at [636, 528] on button "button" at bounding box center [670, 522] width 113 height 65
